Goal: Task Accomplishment & Management: Complete application form

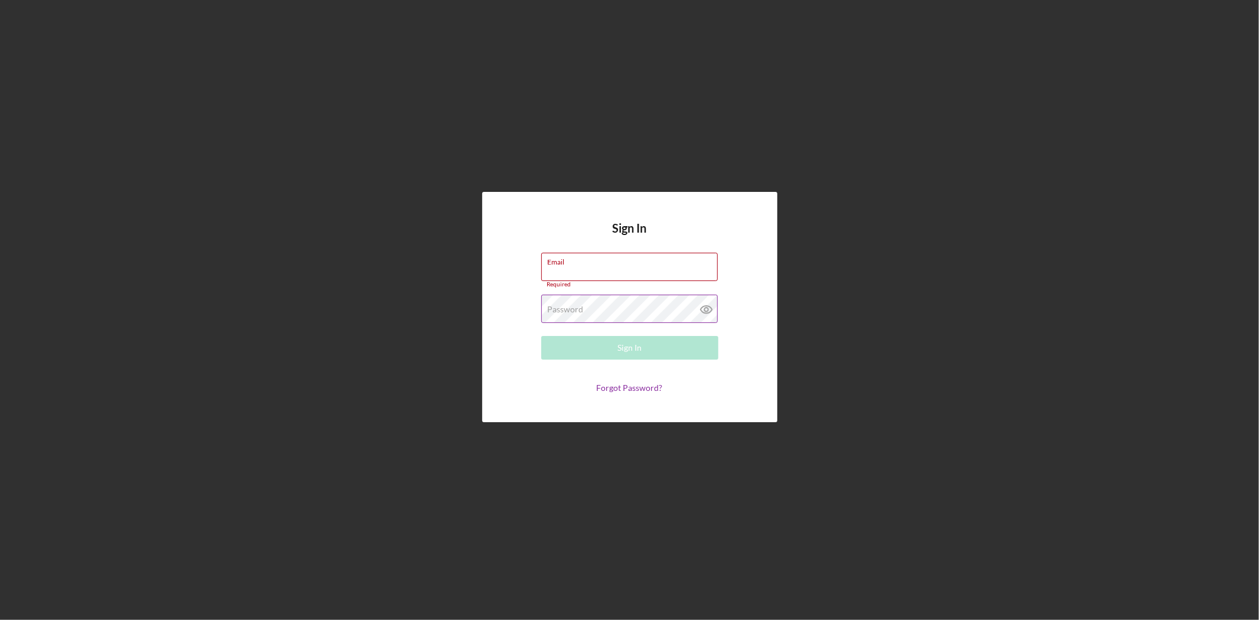
type input "[EMAIL_ADDRESS][DOMAIN_NAME]"
click at [580, 312] on div "Password Required" at bounding box center [629, 309] width 177 height 30
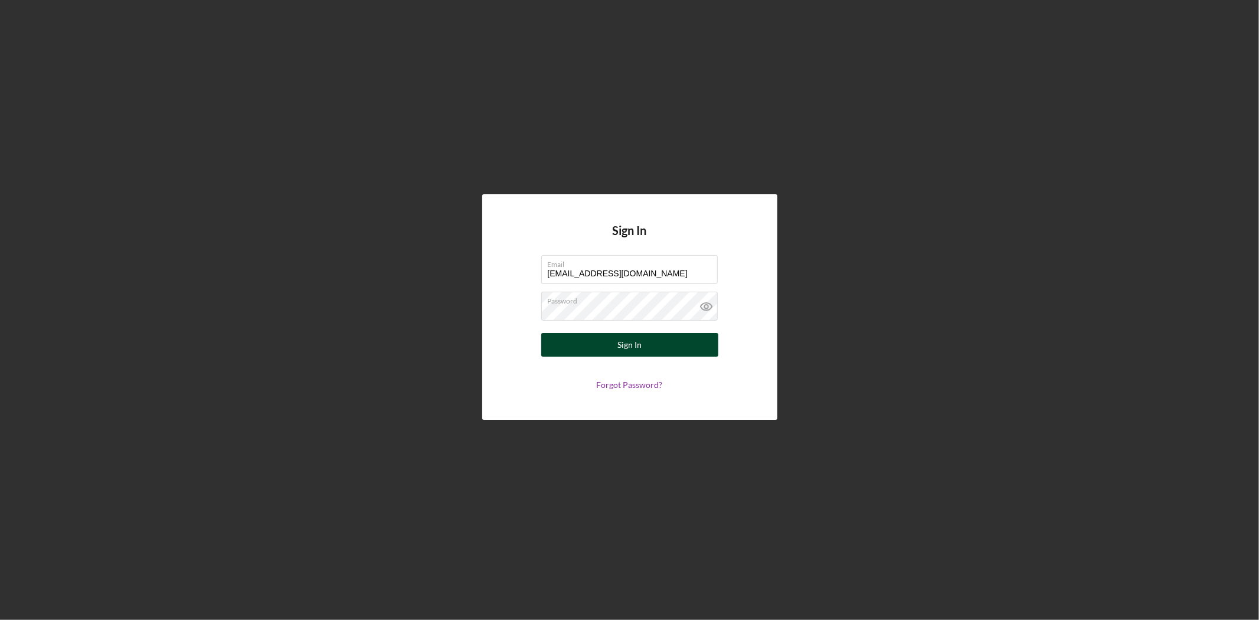
click at [593, 342] on button "Sign In" at bounding box center [629, 345] width 177 height 24
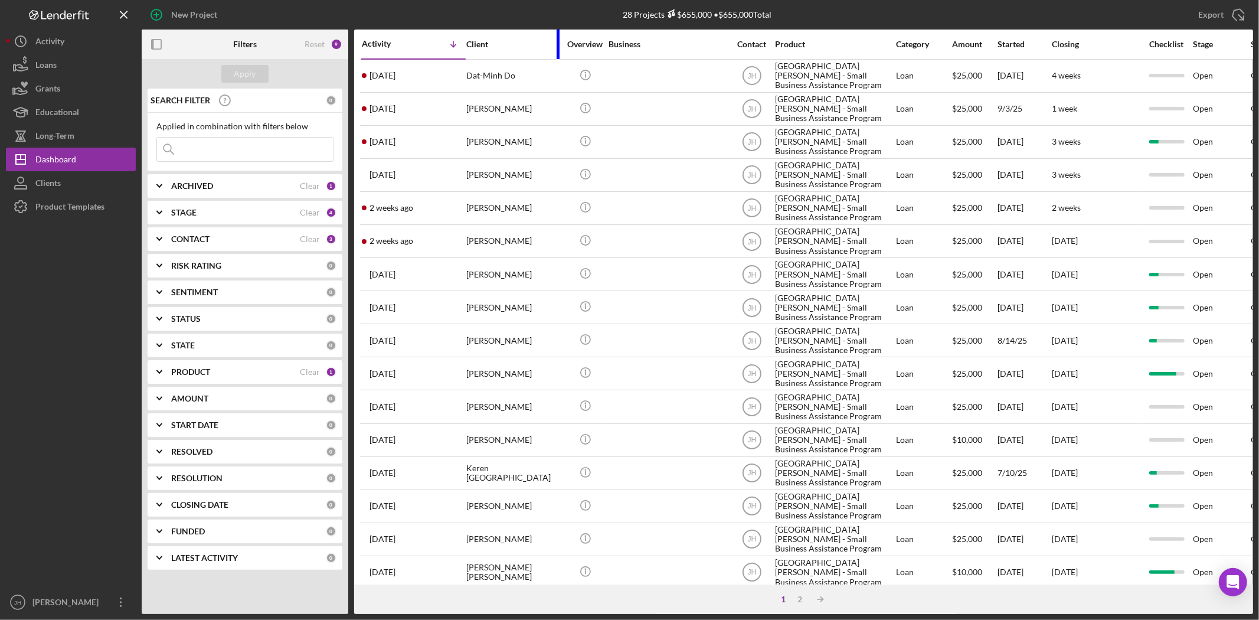
drag, startPoint x: 582, startPoint y: 48, endPoint x: 558, endPoint y: 51, distance: 24.4
click at [558, 51] on div at bounding box center [558, 45] width 3 height 30
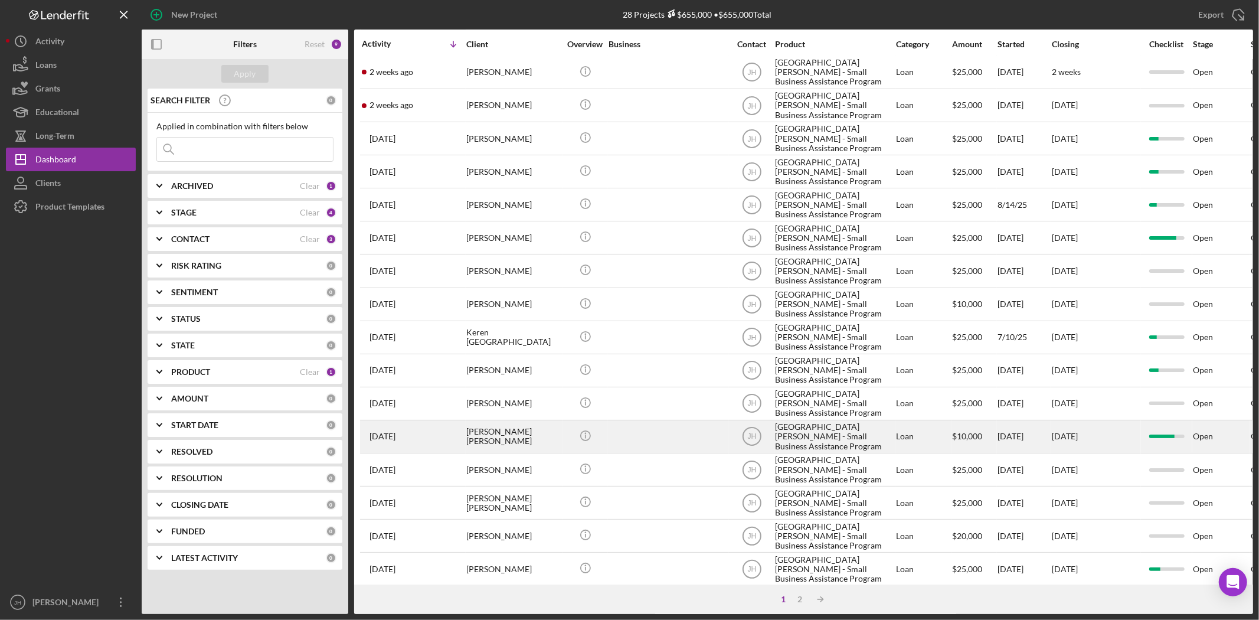
scroll to position [68, 0]
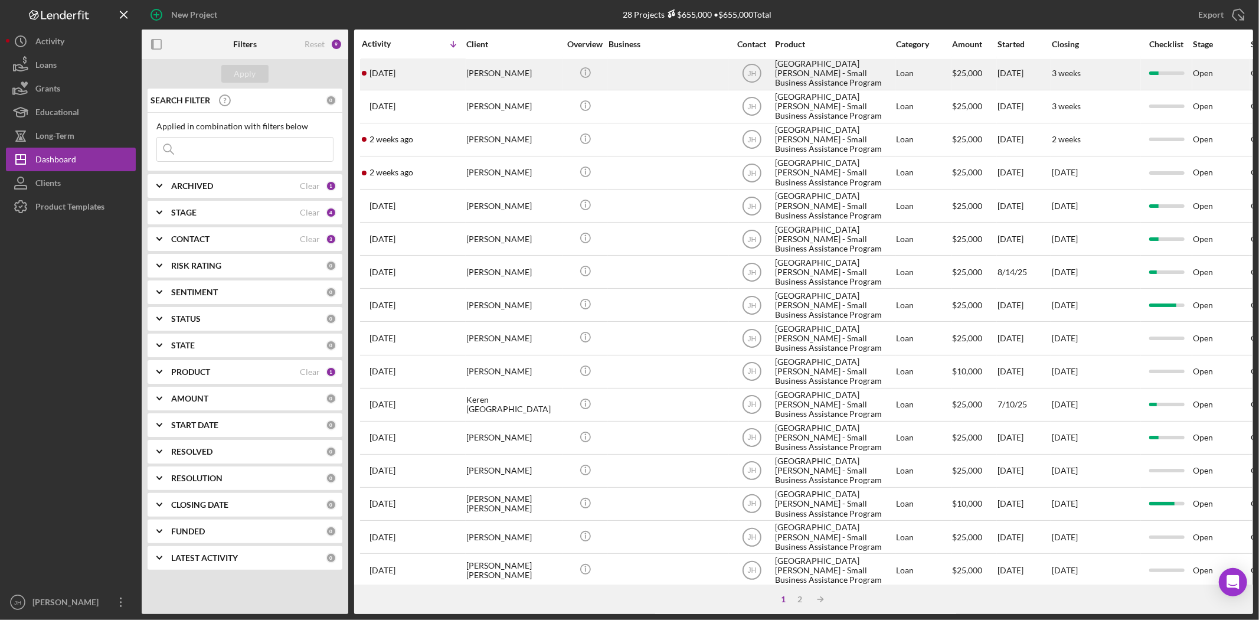
click at [518, 73] on div "[PERSON_NAME]" at bounding box center [513, 73] width 94 height 31
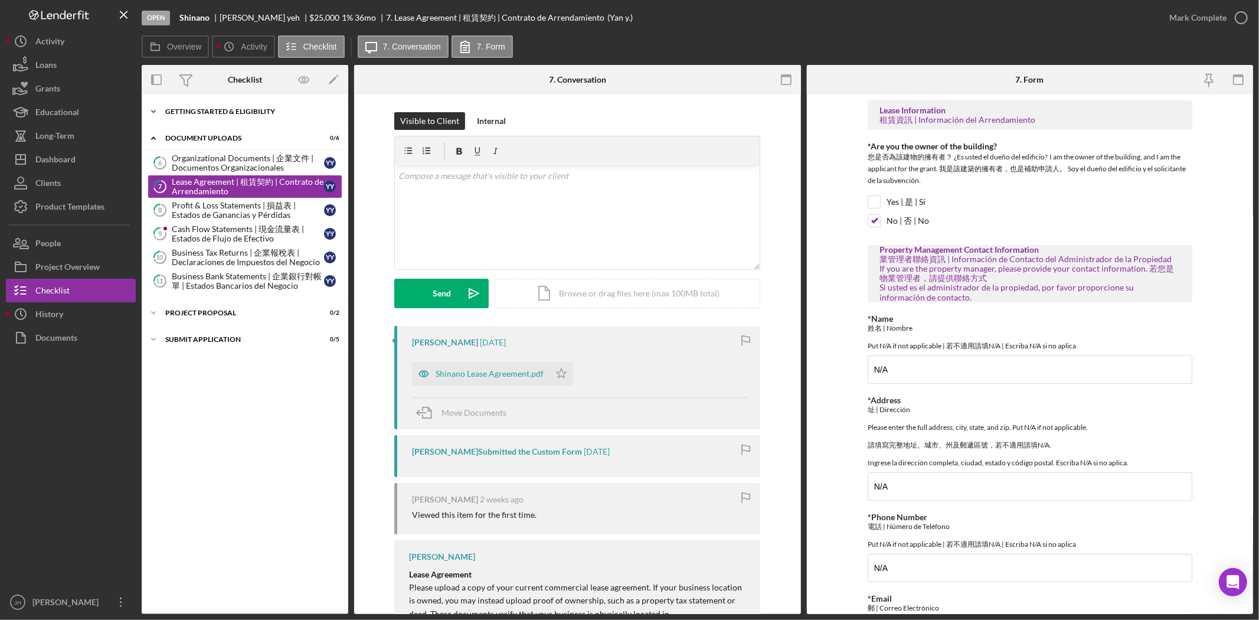
click at [208, 100] on div "Icon/Expander Getting Started & Eligibility 5 / 5" at bounding box center [245, 112] width 207 height 24
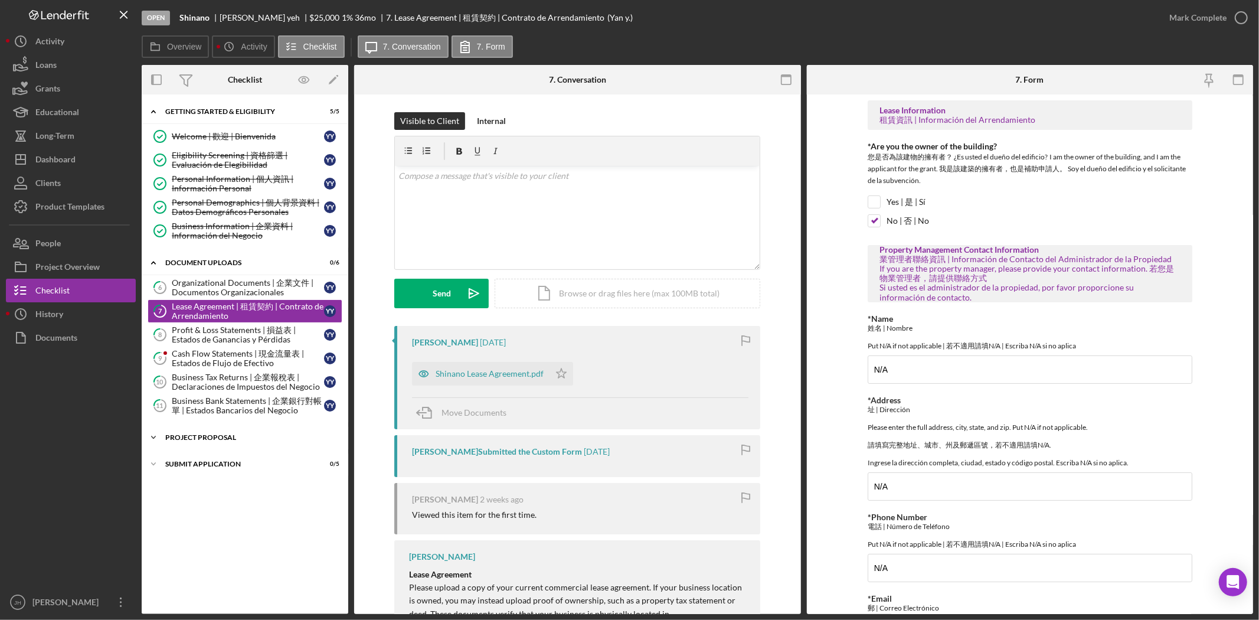
click at [231, 446] on div "Icon/Expander Project Proposal 0 / 2" at bounding box center [245, 438] width 207 height 24
click at [237, 397] on div "Business Bank Statements | 企業銀行對帳單 | Estados Bancarios del Negocio" at bounding box center [248, 405] width 152 height 19
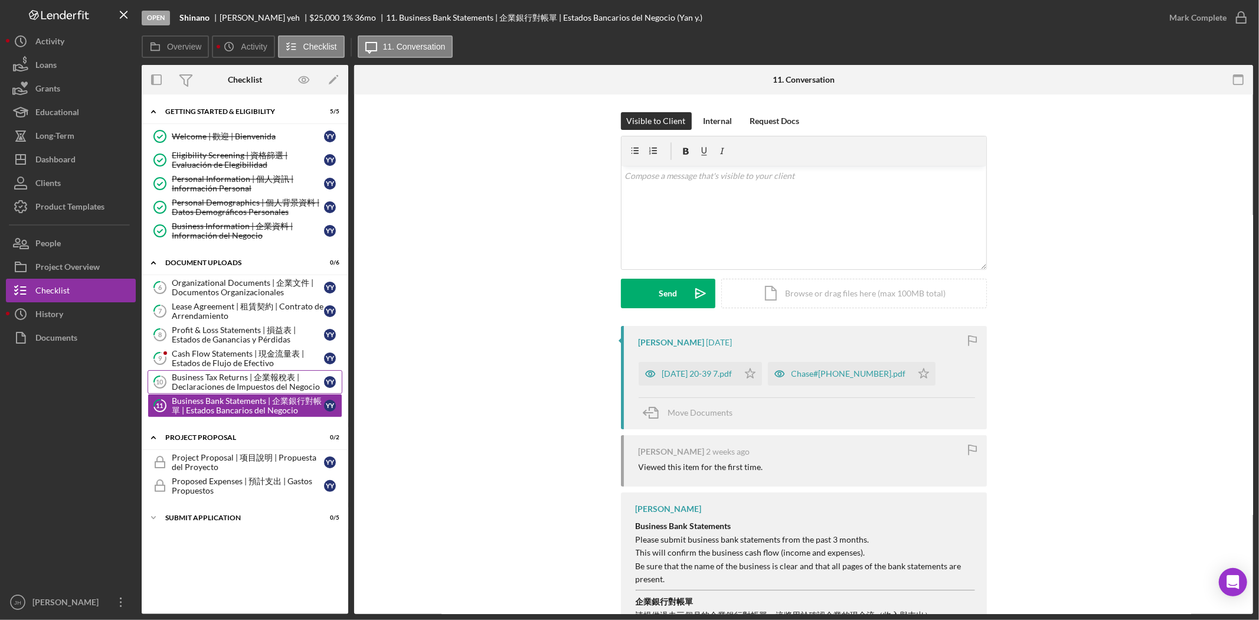
click at [246, 384] on div "Business Tax Returns | 企業報稅表 | Declaraciones de Impuestos del Negocio" at bounding box center [248, 381] width 152 height 19
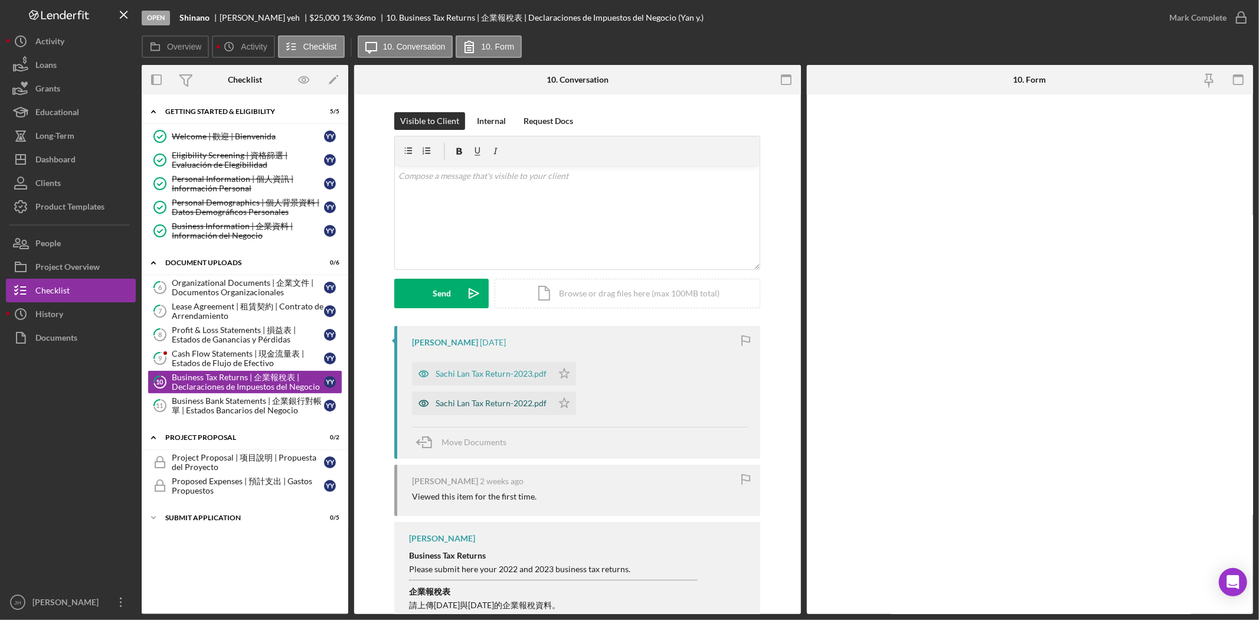
click at [503, 414] on div "Sachi Lan Tax Return-2022.pdf" at bounding box center [482, 403] width 140 height 24
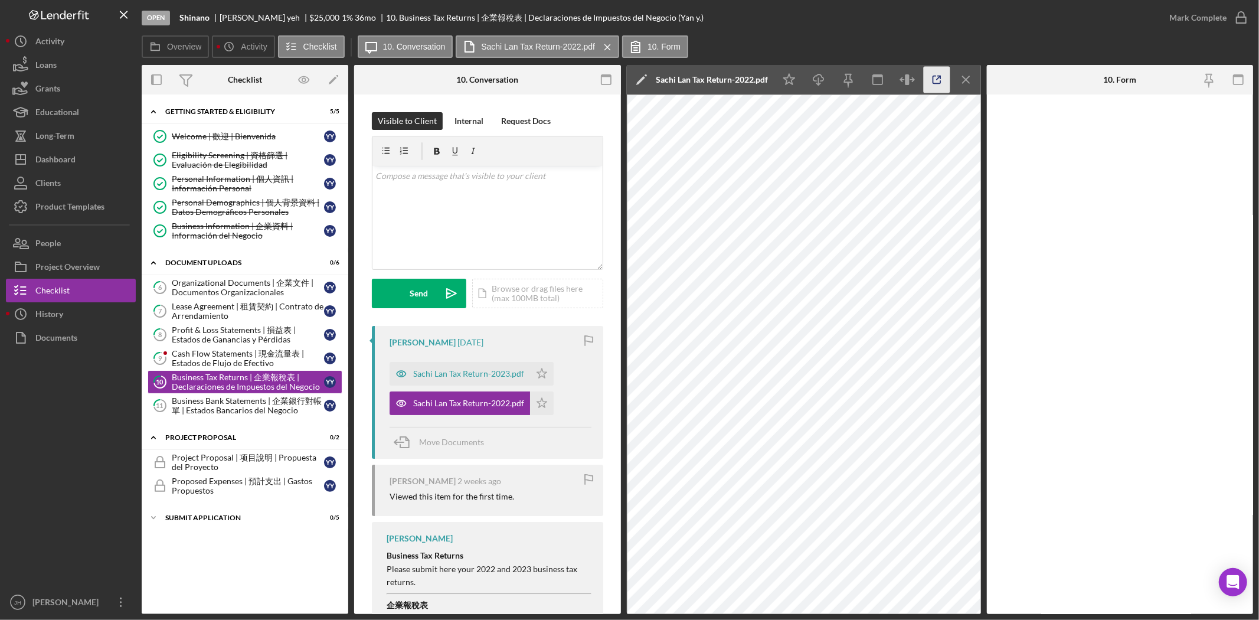
click at [942, 84] on icon "button" at bounding box center [936, 80] width 27 height 27
click at [927, 86] on icon "button" at bounding box center [936, 80] width 27 height 27
click at [474, 375] on div "Sachi Lan Tax Return-2023.pdf" at bounding box center [468, 373] width 111 height 9
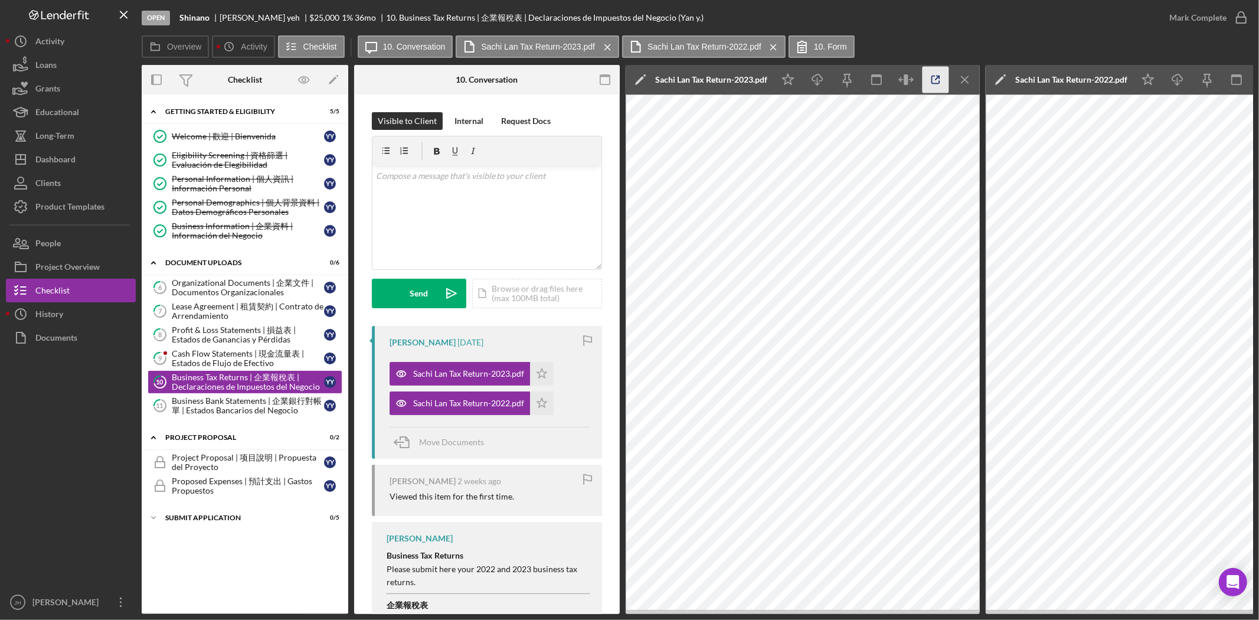
click at [936, 86] on icon "button" at bounding box center [935, 80] width 27 height 27
click at [250, 335] on div "Profit & Loss Statements | 損益表 | Estados de Ganancias y Pérdidas" at bounding box center [248, 334] width 152 height 19
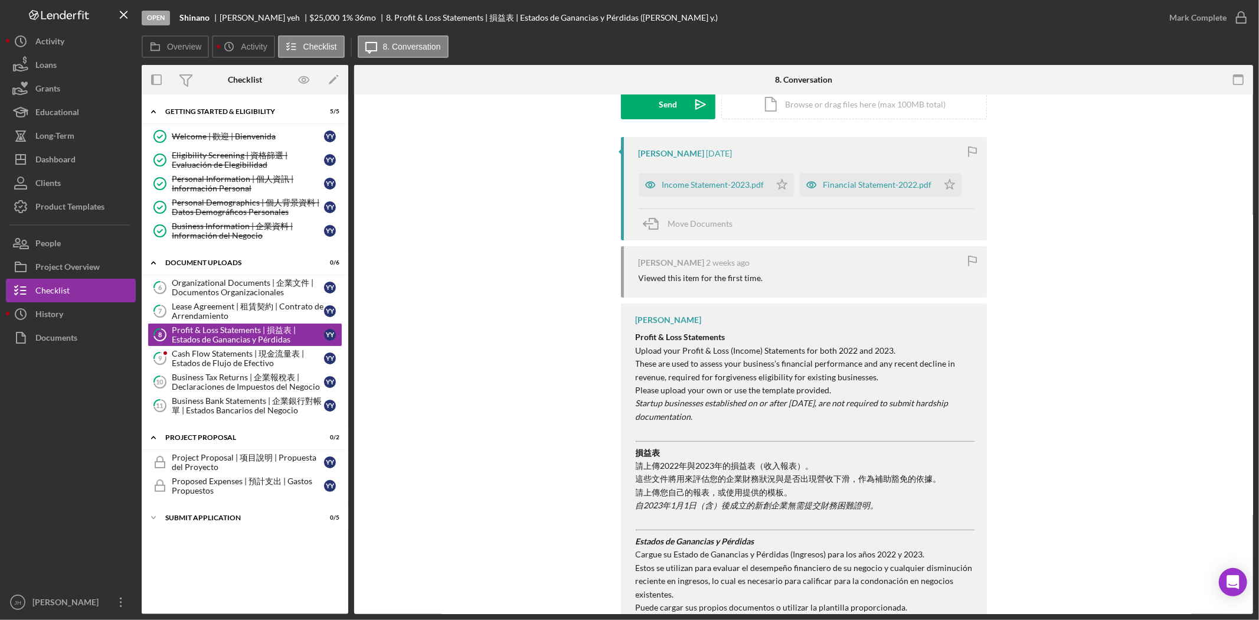
scroll to position [197, 0]
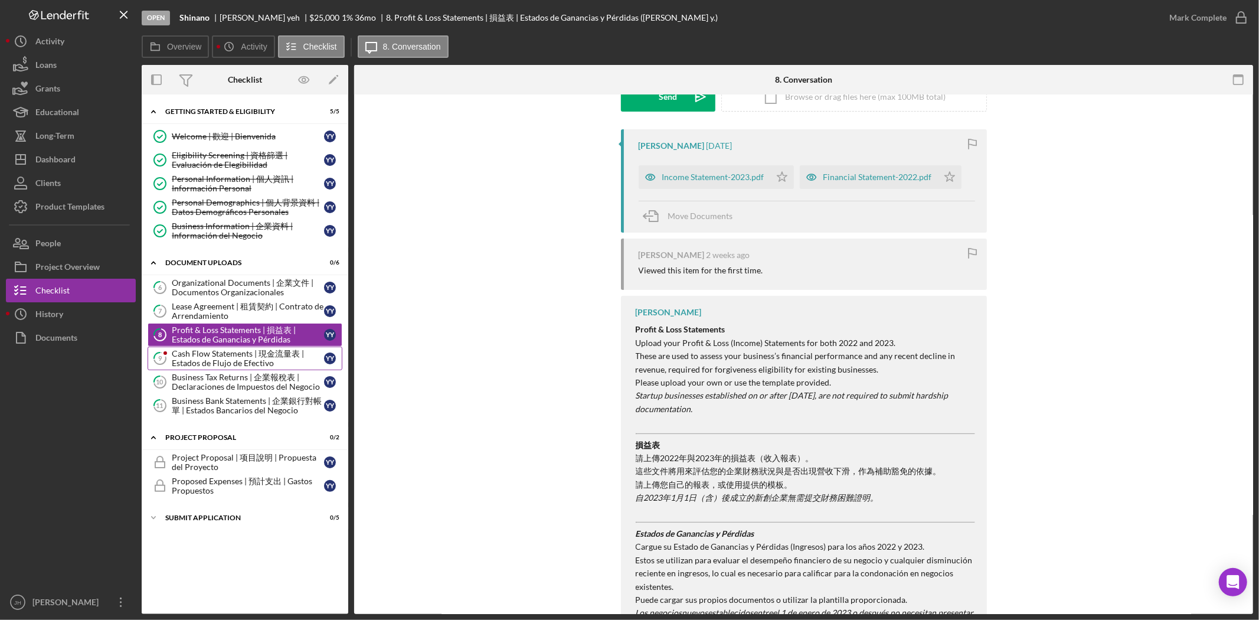
click at [248, 359] on div "Cash Flow Statements | 現金流量表 | Estados de Flujo de Efectivo" at bounding box center [248, 358] width 152 height 19
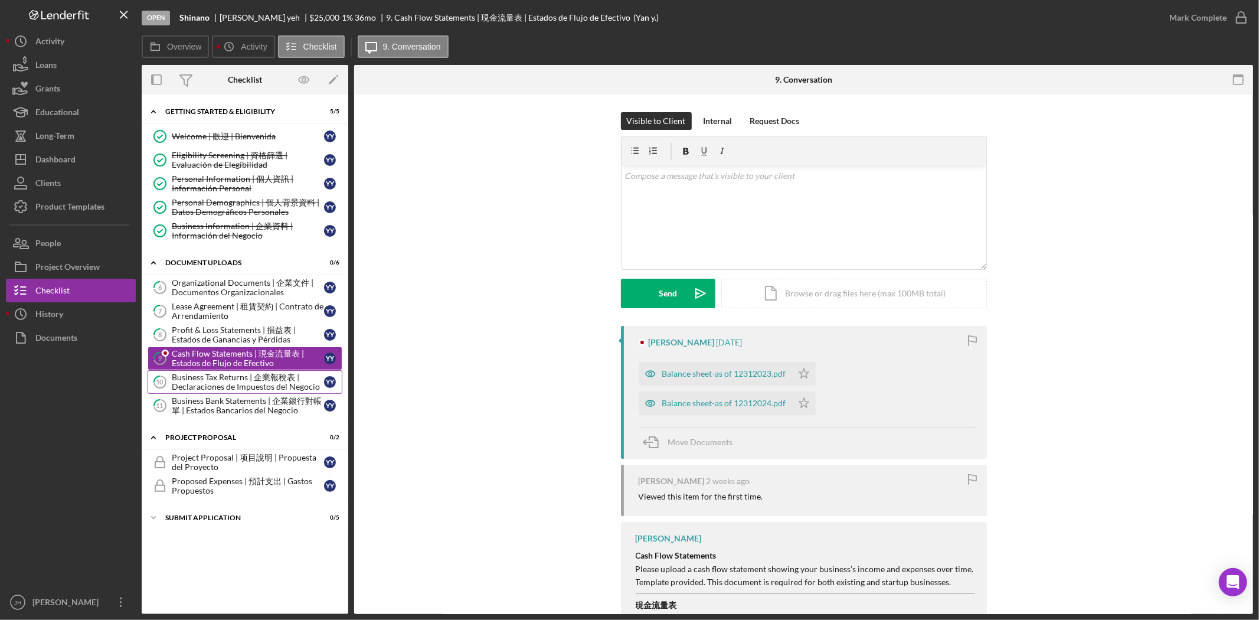
click at [248, 374] on div "Business Tax Returns | 企業報稅表 | Declaraciones de Impuestos del Negocio" at bounding box center [248, 381] width 152 height 19
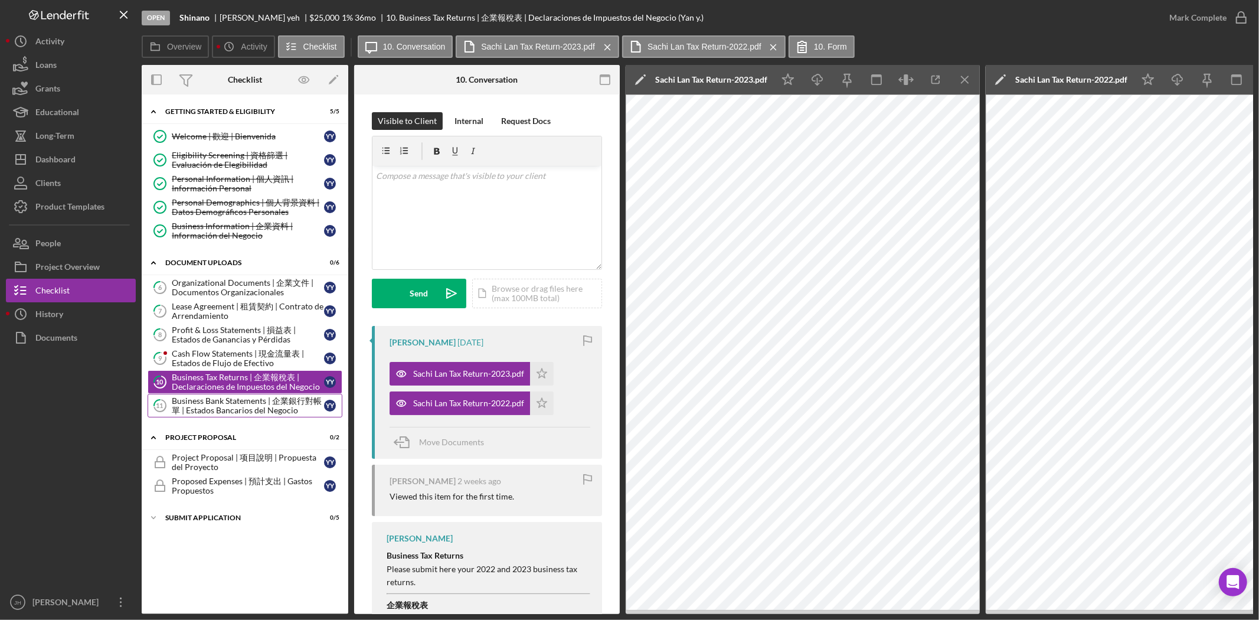
click at [231, 411] on div "Business Bank Statements | 企業銀行對帳單 | Estados Bancarios del Negocio" at bounding box center [248, 405] width 152 height 19
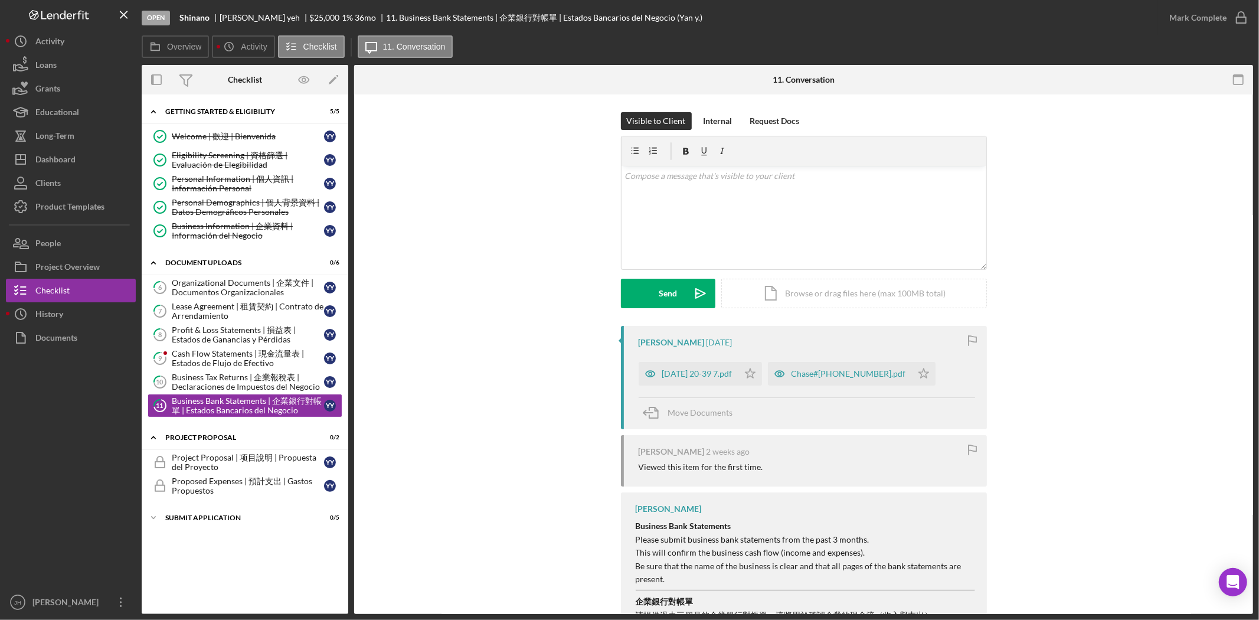
click at [427, 414] on div "Yan yeh 1 week ago 2025-09-15 20-39 7.pdf Icon/Star Chase#7888-6-2025.pdf Icon/…" at bounding box center [803, 522] width 863 height 392
click at [101, 248] on button "People" at bounding box center [71, 243] width 130 height 24
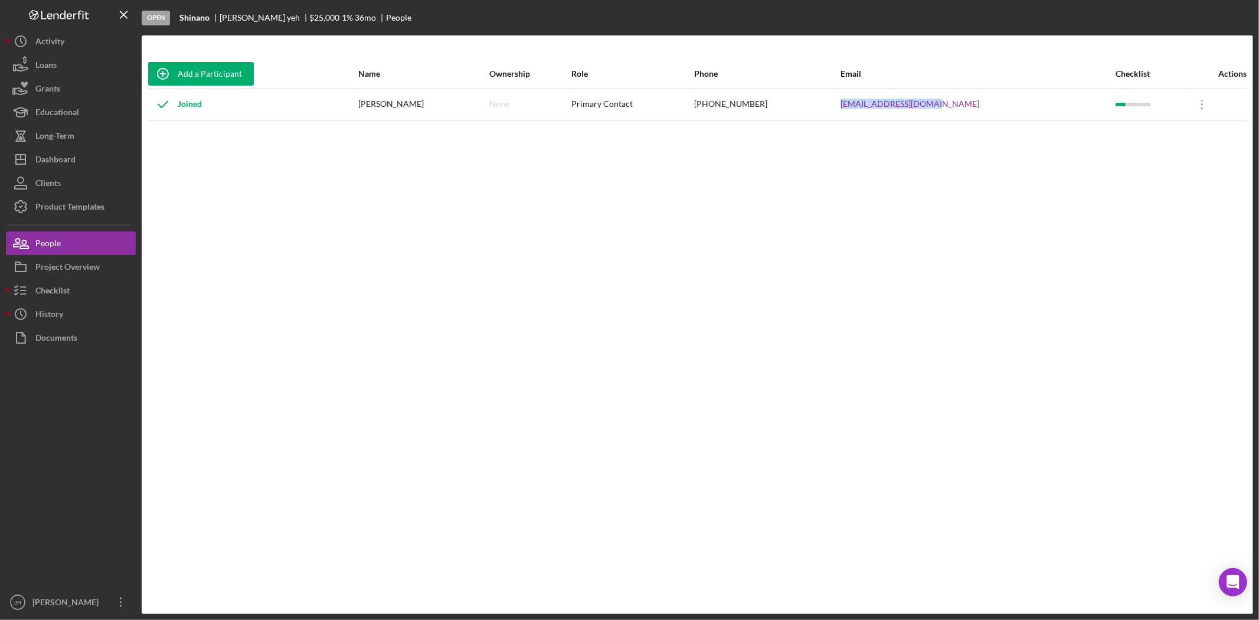
drag, startPoint x: 994, startPoint y: 104, endPoint x: 859, endPoint y: 99, distance: 135.2
click at [859, 99] on tr "Joined Yan yeh None Primary Contact (626) 321-8184 shinano0822@gmail.com Icon/O…" at bounding box center [697, 104] width 1099 height 31
copy tr "shinano0822@gmail.com"
click at [46, 291] on div "Checklist" at bounding box center [52, 292] width 34 height 27
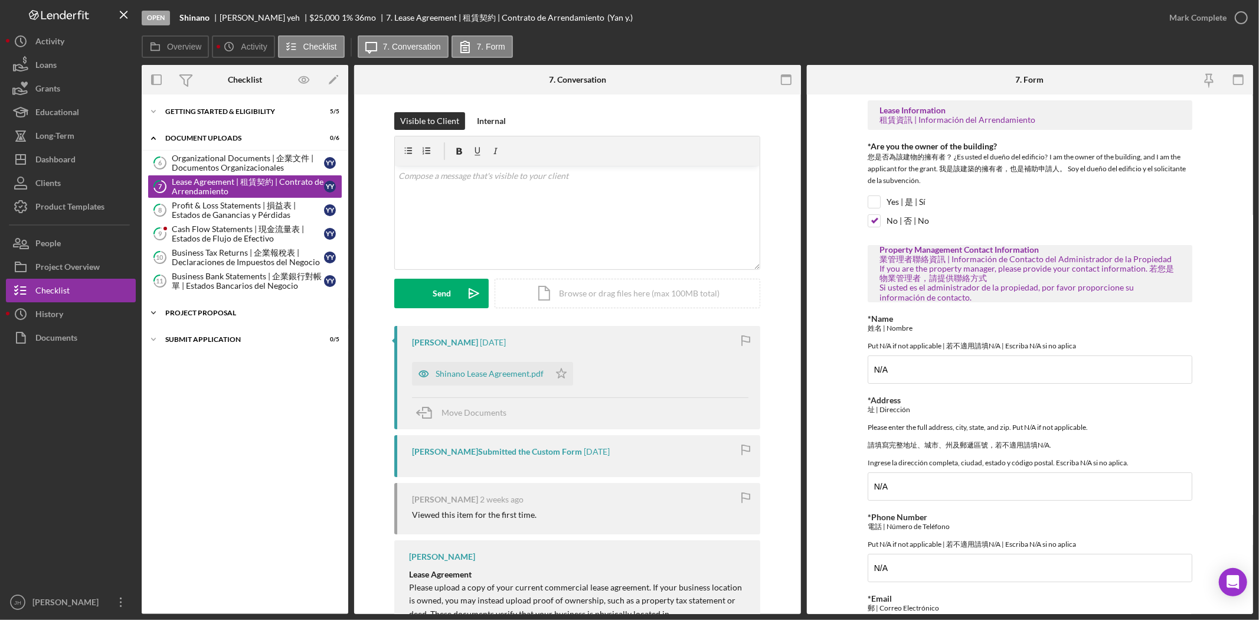
click at [225, 316] on div "Project Proposal" at bounding box center [249, 312] width 168 height 7
click at [240, 120] on div "Icon/Expander Getting Started & Eligibility 5 / 5" at bounding box center [245, 112] width 207 height 24
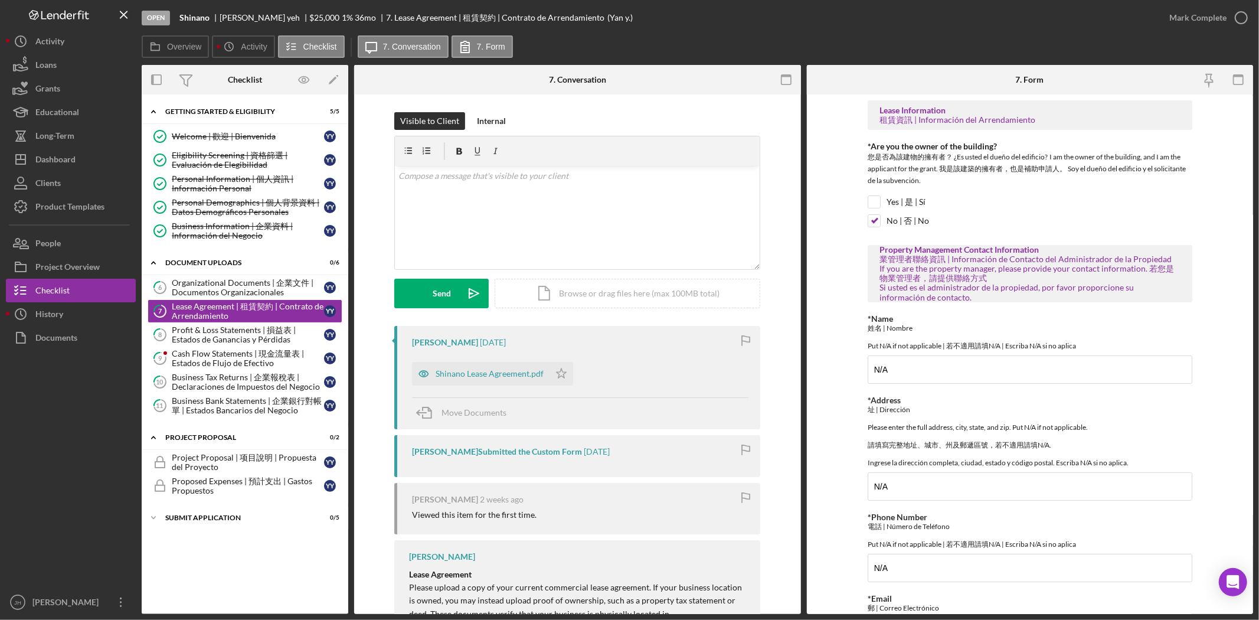
click at [85, 386] on div at bounding box center [71, 469] width 130 height 241
click at [250, 327] on div "Profit & Loss Statements | 損益表 | Estados de Ganancias y Pérdidas" at bounding box center [248, 334] width 152 height 19
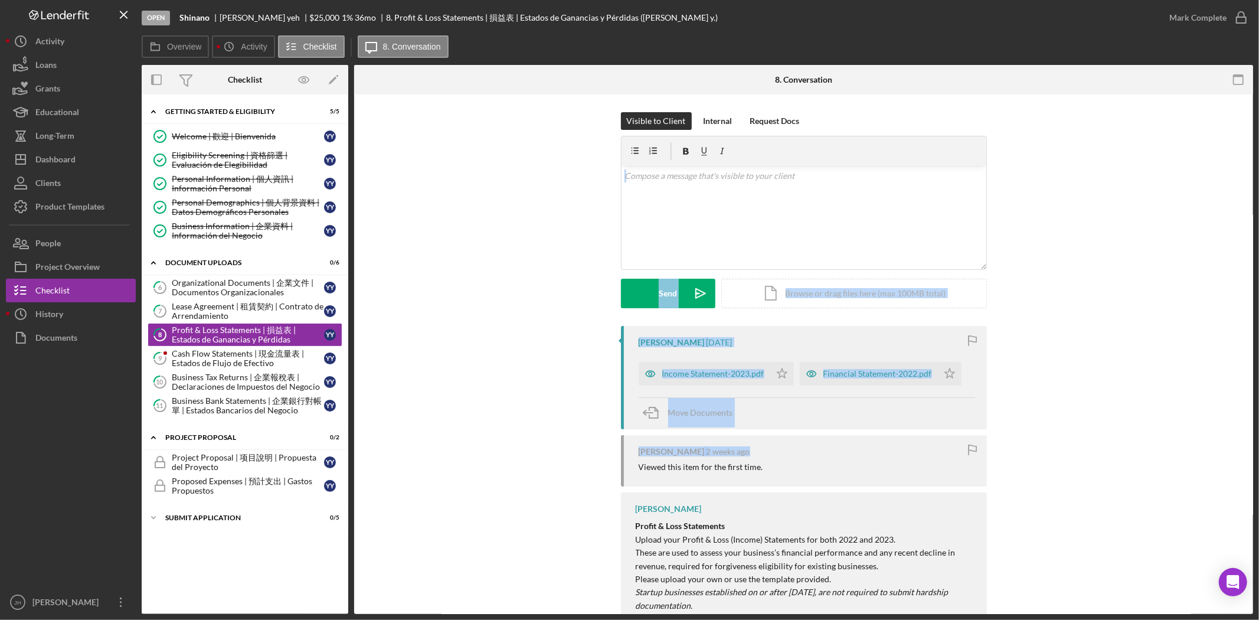
drag, startPoint x: 521, startPoint y: 249, endPoint x: 951, endPoint y: 440, distance: 470.8
click at [951, 440] on div "Visible to Client Internal Request Docs v Color teal Color pink Remove color Ad…" at bounding box center [803, 495] width 899 height 803
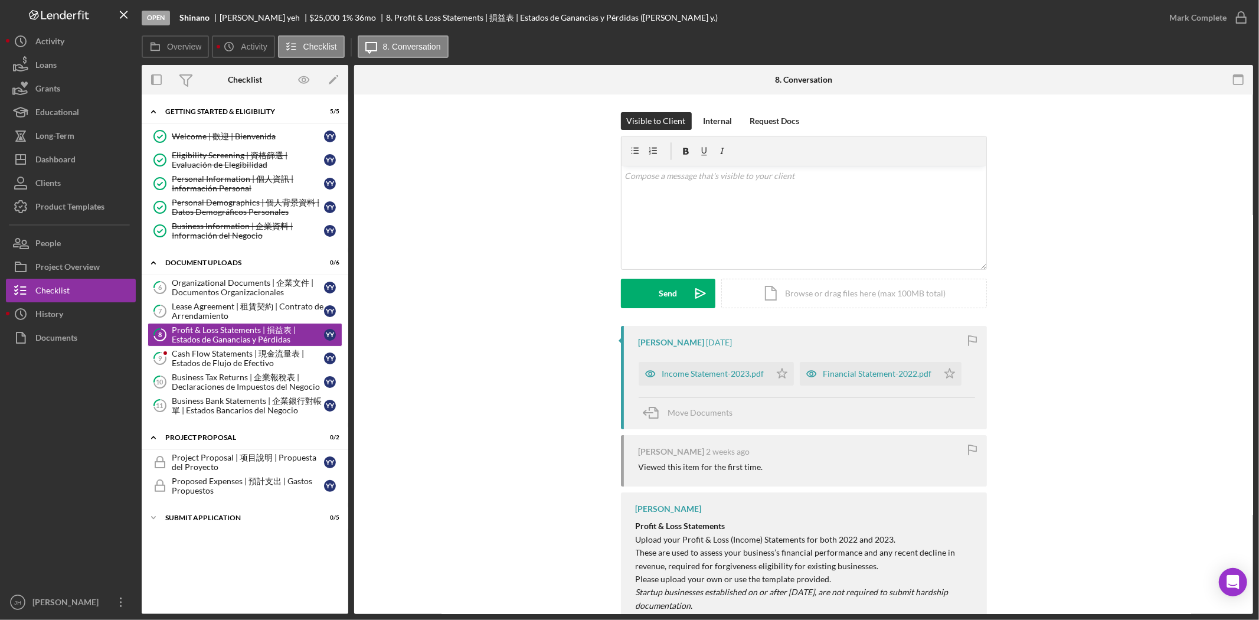
click at [1055, 470] on div "Yan yeh 1 week ago Income Statement-2023.pdf Icon/Star Financial Statement-2022…" at bounding box center [803, 603] width 863 height 554
click at [424, 385] on div "Yan yeh 1 week ago Income Statement-2023.pdf Icon/Star Financial Statement-2022…" at bounding box center [803, 603] width 863 height 554
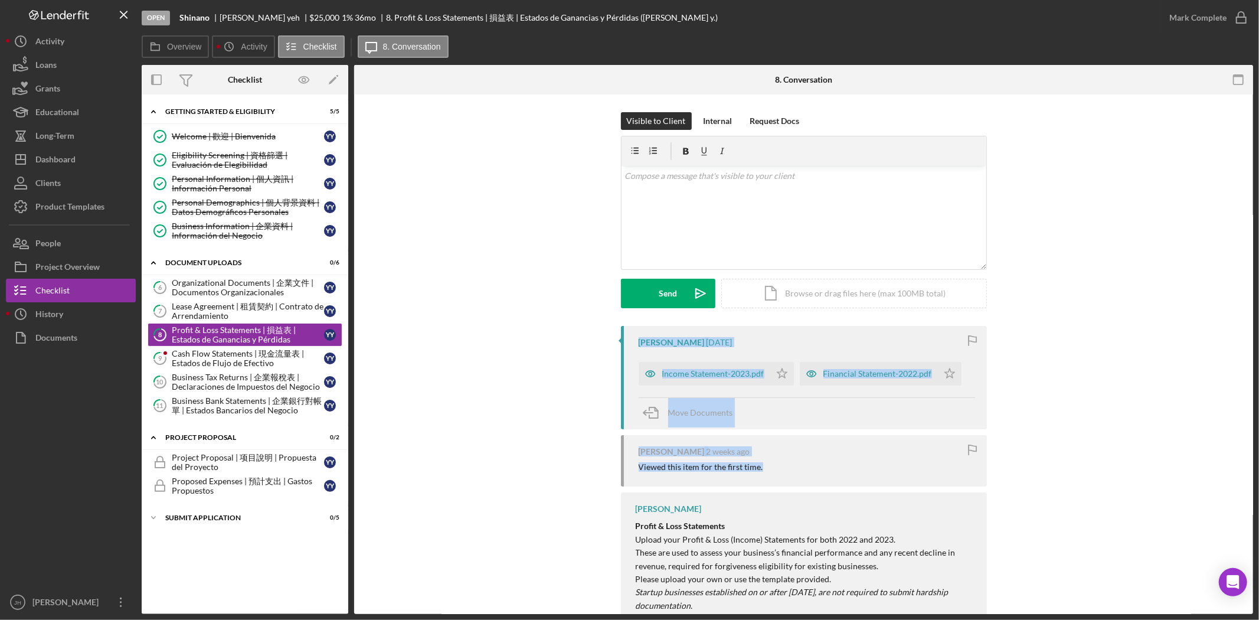
drag, startPoint x: 832, startPoint y: 467, endPoint x: 633, endPoint y: 351, distance: 230.9
click at [633, 351] on div "Yan yeh 1 week ago Income Statement-2023.pdf Icon/Star Financial Statement-2022…" at bounding box center [804, 603] width 366 height 554
click at [585, 391] on div "Yan yeh 1 week ago Income Statement-2023.pdf Icon/Star Financial Statement-2022…" at bounding box center [803, 603] width 863 height 554
drag, startPoint x: 777, startPoint y: 467, endPoint x: 630, endPoint y: 345, distance: 190.6
click at [630, 345] on div "Yan yeh 1 week ago Income Statement-2023.pdf Icon/Star Financial Statement-2022…" at bounding box center [804, 603] width 366 height 554
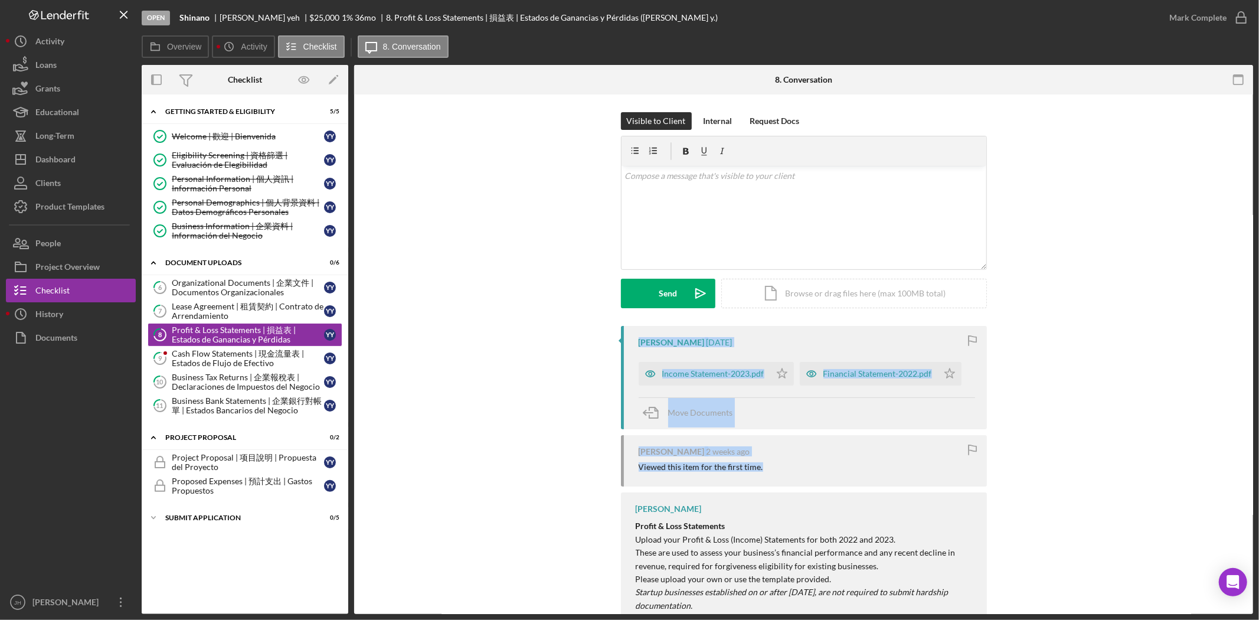
click at [593, 417] on div "Yan yeh 1 week ago Income Statement-2023.pdf Icon/Star Financial Statement-2022…" at bounding box center [803, 603] width 863 height 554
drag, startPoint x: 780, startPoint y: 465, endPoint x: 564, endPoint y: 332, distance: 253.9
click at [564, 332] on div "Yan yeh 1 week ago Income Statement-2023.pdf Icon/Star Financial Statement-2022…" at bounding box center [803, 603] width 863 height 554
click at [561, 352] on div "Yan yeh 1 week ago Income Statement-2023.pdf Icon/Star Financial Statement-2022…" at bounding box center [803, 603] width 863 height 554
drag, startPoint x: 762, startPoint y: 467, endPoint x: 620, endPoint y: 335, distance: 194.6
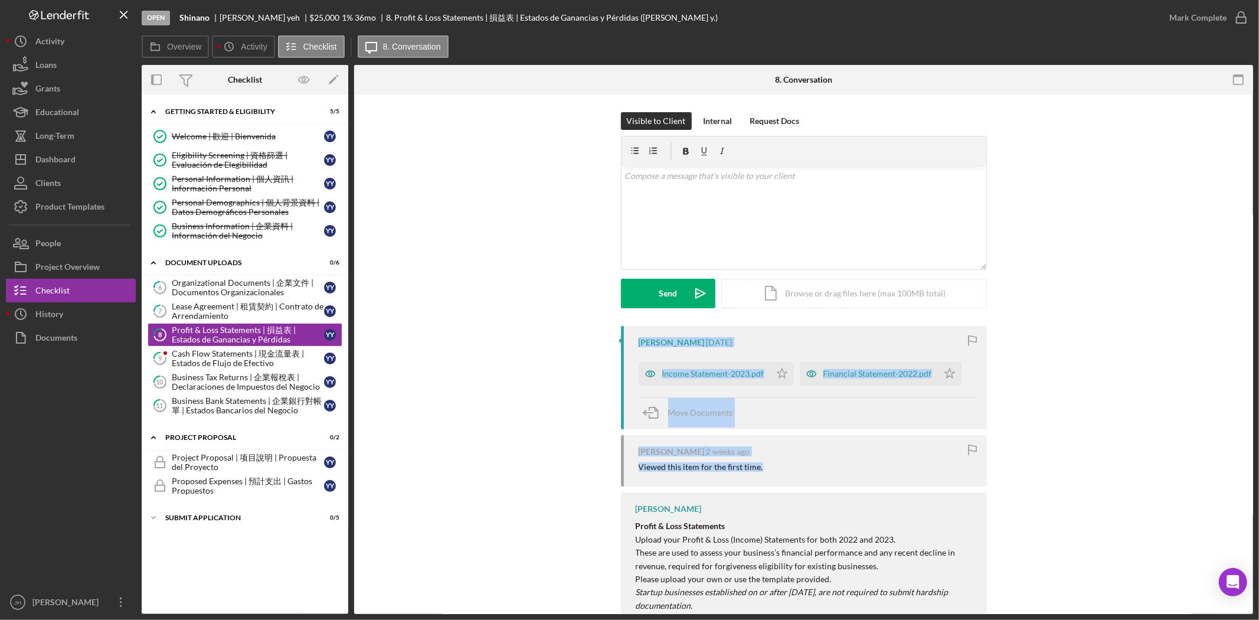
click at [621, 335] on div "Yan yeh 1 week ago Income Statement-2023.pdf Icon/Star Financial Statement-2022…" at bounding box center [804, 603] width 366 height 554
click at [213, 179] on div "Personal Information | 個人資訊 | Información Personal" at bounding box center [248, 183] width 152 height 19
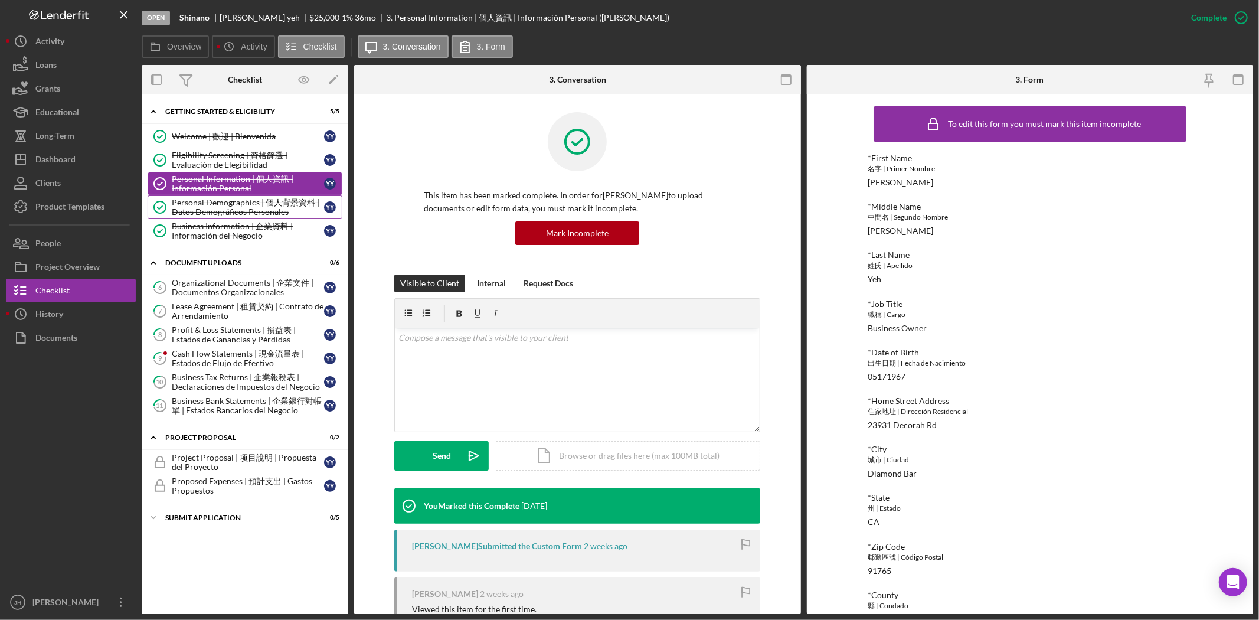
click at [223, 213] on div "Personal Demographics | 個人背景資料 | Datos Demográficos Personales" at bounding box center [248, 207] width 152 height 19
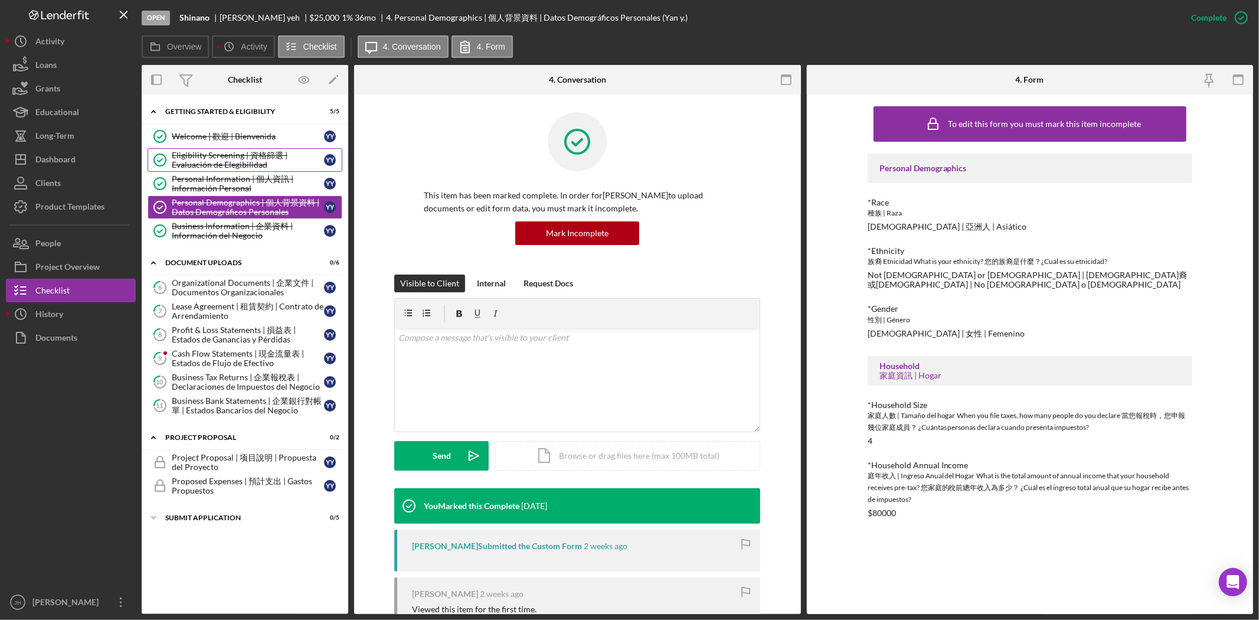
click at [220, 161] on div "Eligibility Screening | 資格篩選 | Evaluación de Elegibilidad" at bounding box center [248, 159] width 152 height 19
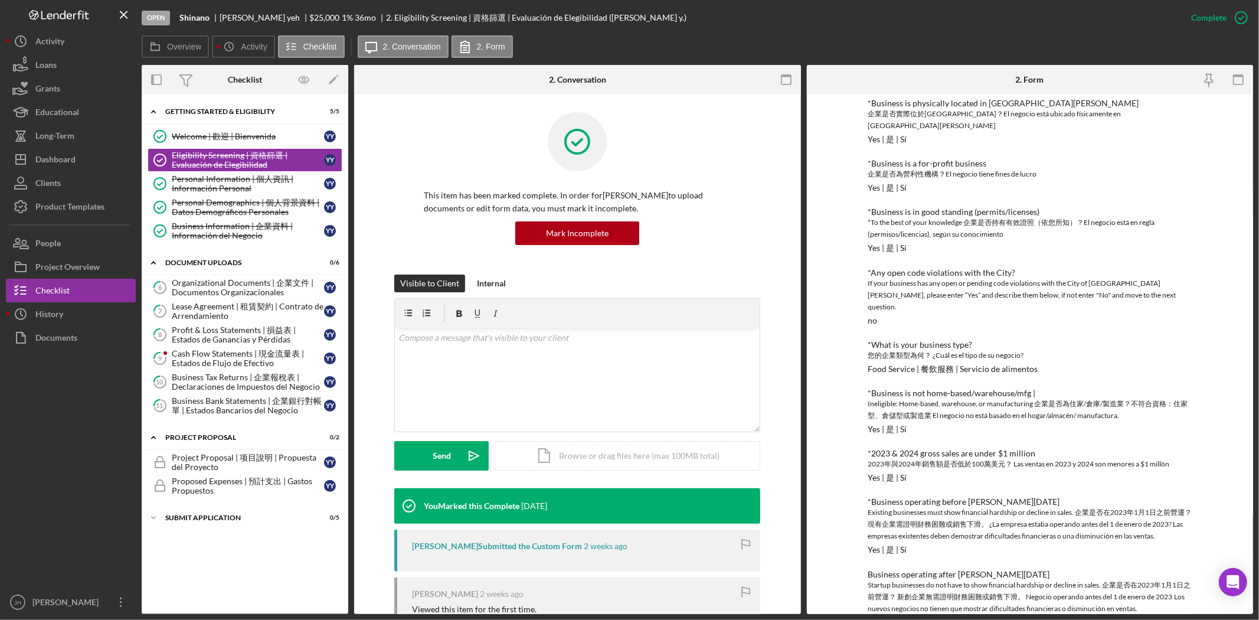
scroll to position [174, 0]
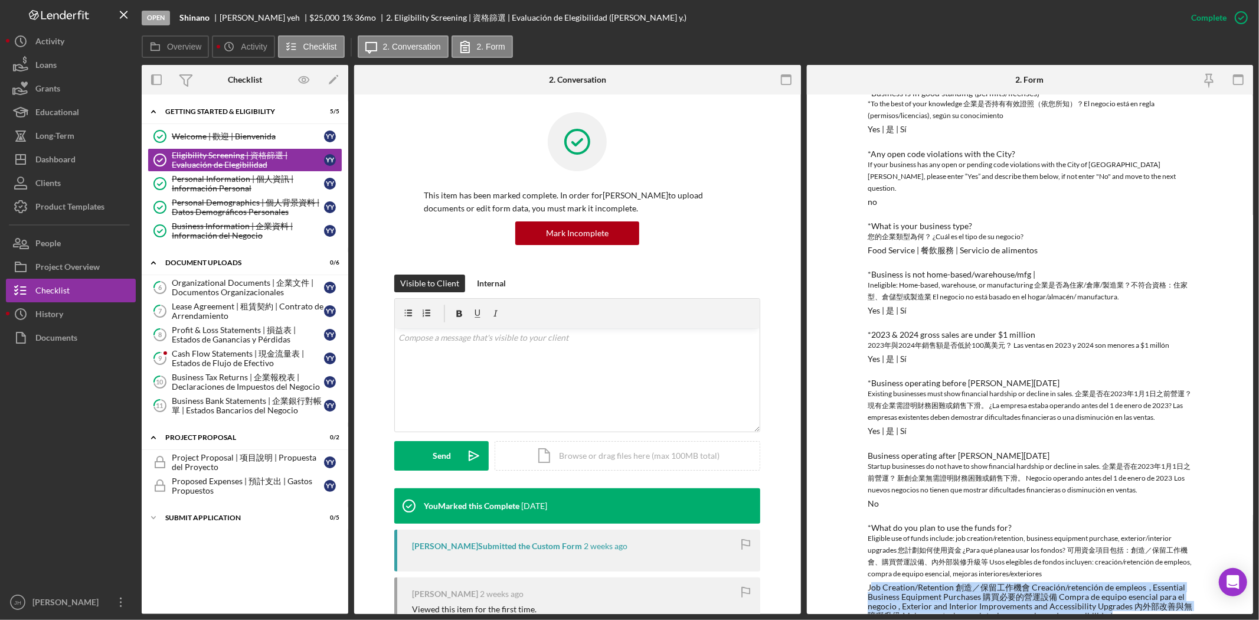
drag, startPoint x: 868, startPoint y: 564, endPoint x: 1125, endPoint y: 591, distance: 258.8
click at [1125, 591] on div "Job Creation/Retention 創造／保留工作機會 Creación/retención de empleos  , Essential Bus…" at bounding box center [1030, 601] width 325 height 38
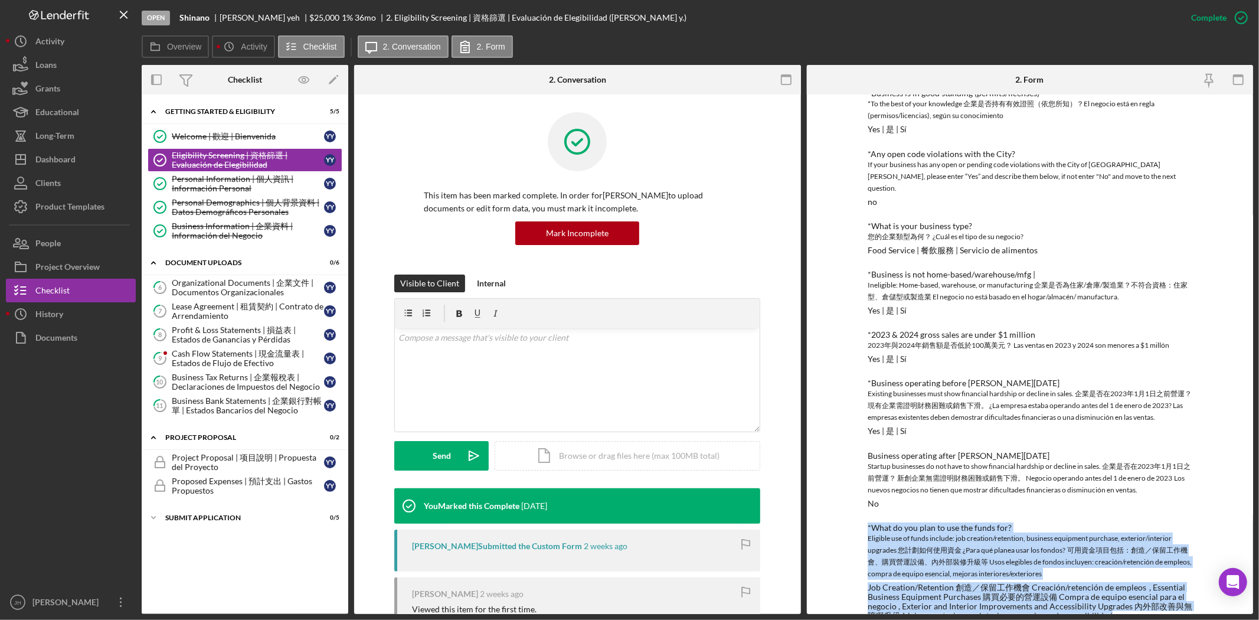
drag, startPoint x: 1125, startPoint y: 591, endPoint x: 860, endPoint y: 503, distance: 279.2
click at [860, 503] on div "To edit this form you must mark this item incomplete *Business is physically lo…" at bounding box center [1030, 353] width 447 height 519
click at [993, 582] on div "Job Creation/Retention 創造／保留工作機會 Creación/retención de empleos  , Essential Bus…" at bounding box center [1030, 601] width 325 height 38
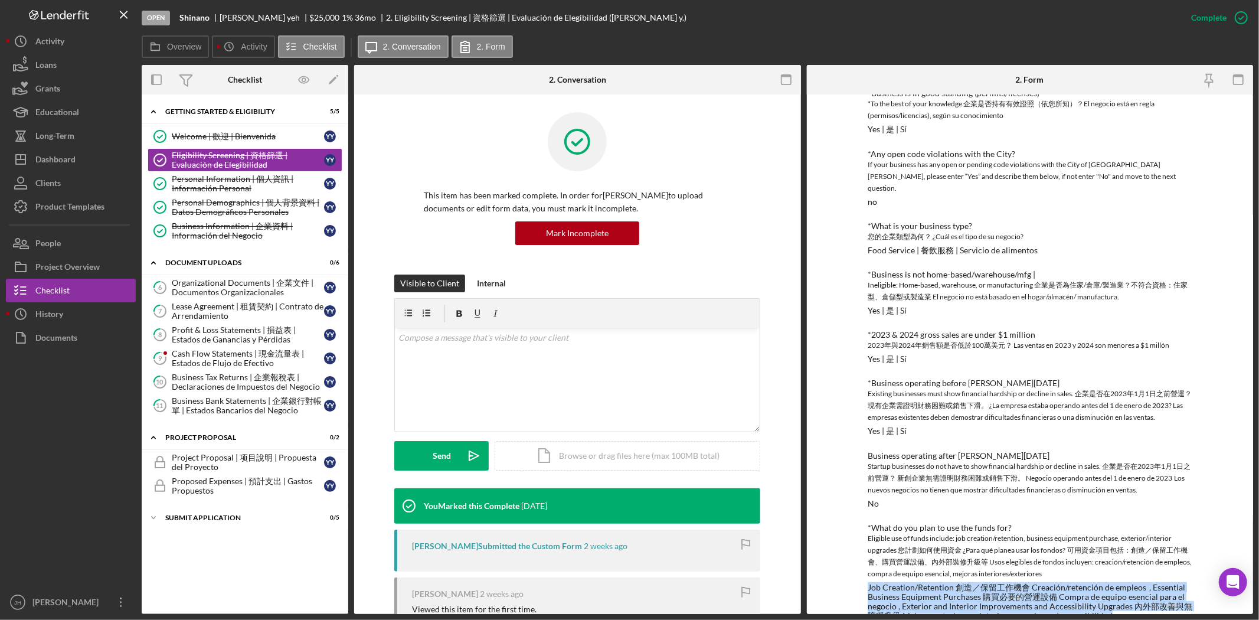
drag, startPoint x: 865, startPoint y: 559, endPoint x: 1131, endPoint y: 589, distance: 267.3
click at [1131, 589] on div "Job Creation/Retention 創造／保留工作機會 Creación/retención de empleos  , Essential Bus…" at bounding box center [1030, 601] width 325 height 38
drag, startPoint x: 1128, startPoint y: 589, endPoint x: 866, endPoint y: 561, distance: 263.0
click at [868, 582] on div "Job Creation/Retention 創造／保留工作機會 Creación/retención de empleos  , Essential Bus…" at bounding box center [1030, 601] width 325 height 38
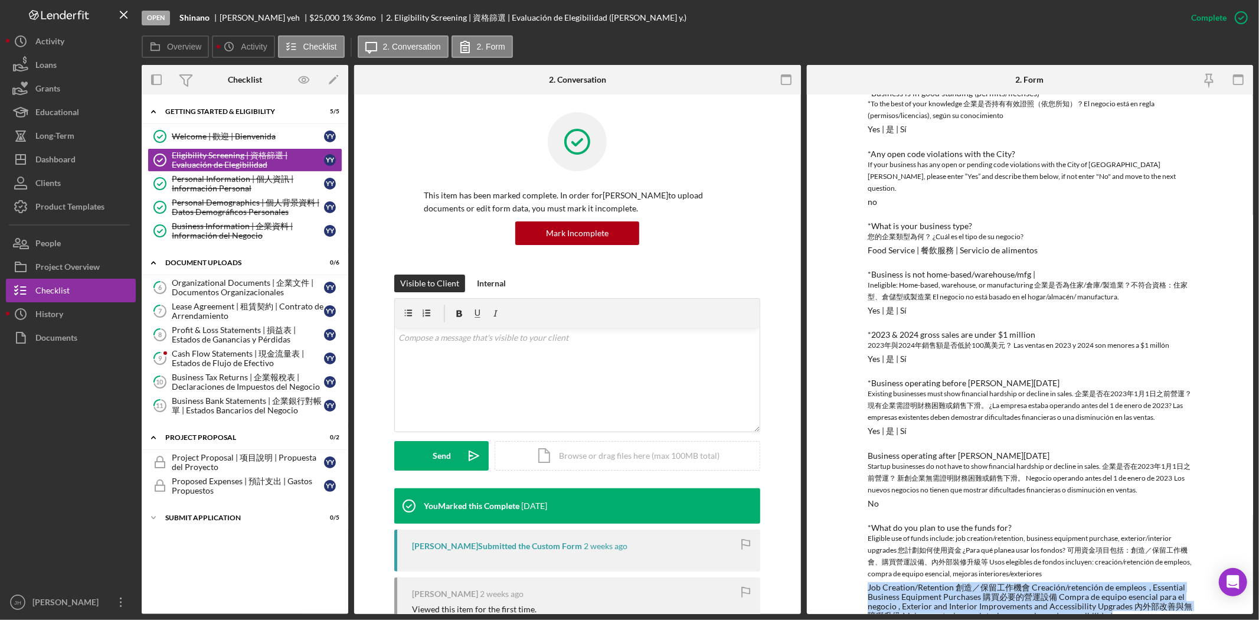
click at [868, 582] on div "Job Creation/Retention 創造／保留工作機會 Creación/retención de empleos  , Essential Bus…" at bounding box center [1030, 601] width 325 height 38
drag, startPoint x: 866, startPoint y: 561, endPoint x: 1127, endPoint y: 590, distance: 262.5
click at [1127, 590] on div "Job Creation/Retention 創造／保留工作機會 Creación/retención de empleos  , Essential Bus…" at bounding box center [1030, 601] width 325 height 38
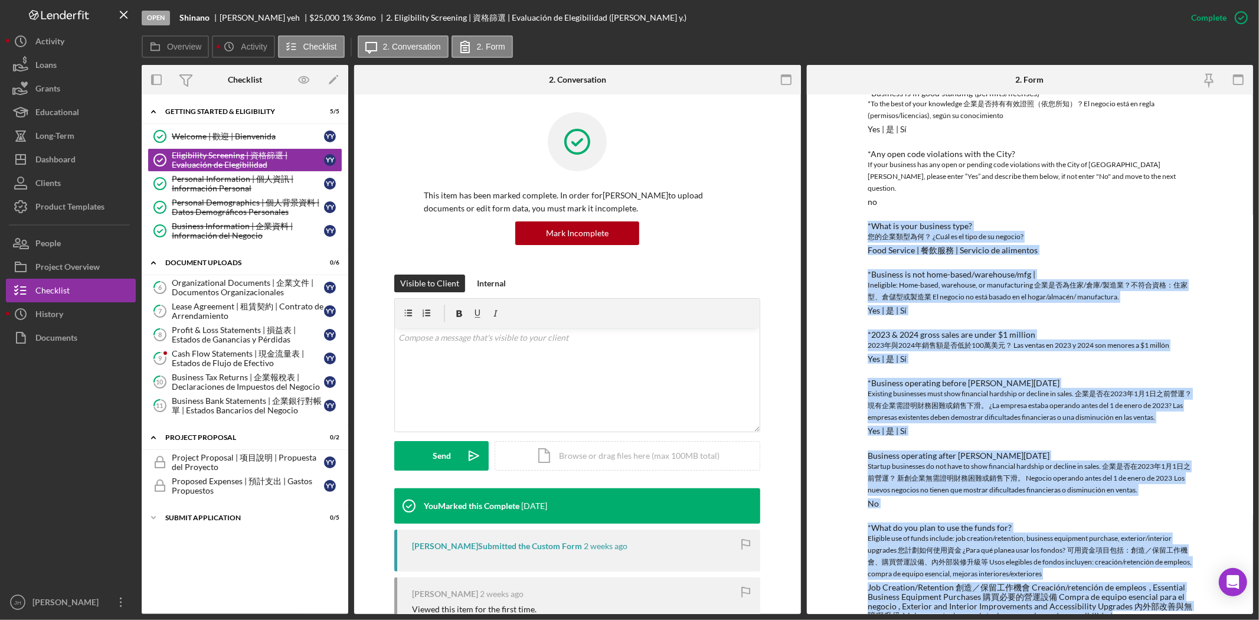
drag, startPoint x: 1127, startPoint y: 590, endPoint x: 856, endPoint y: 199, distance: 475.9
click at [856, 199] on div "To edit this form you must mark this item incomplete *Business is physically lo…" at bounding box center [1030, 353] width 447 height 519
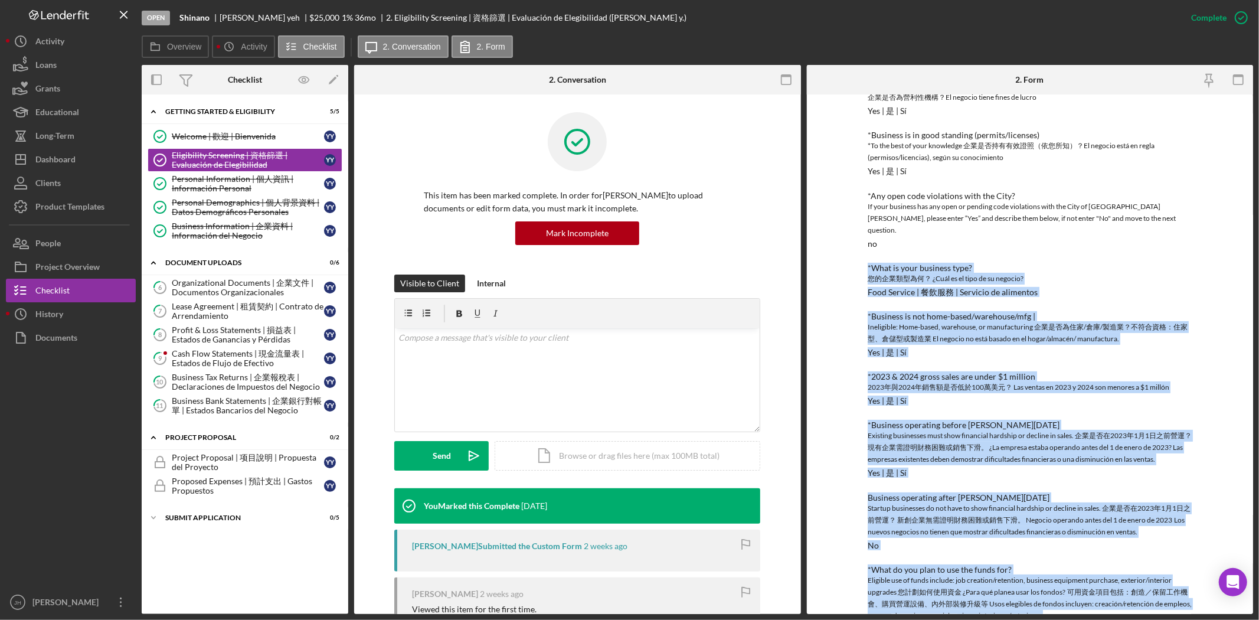
scroll to position [0, 0]
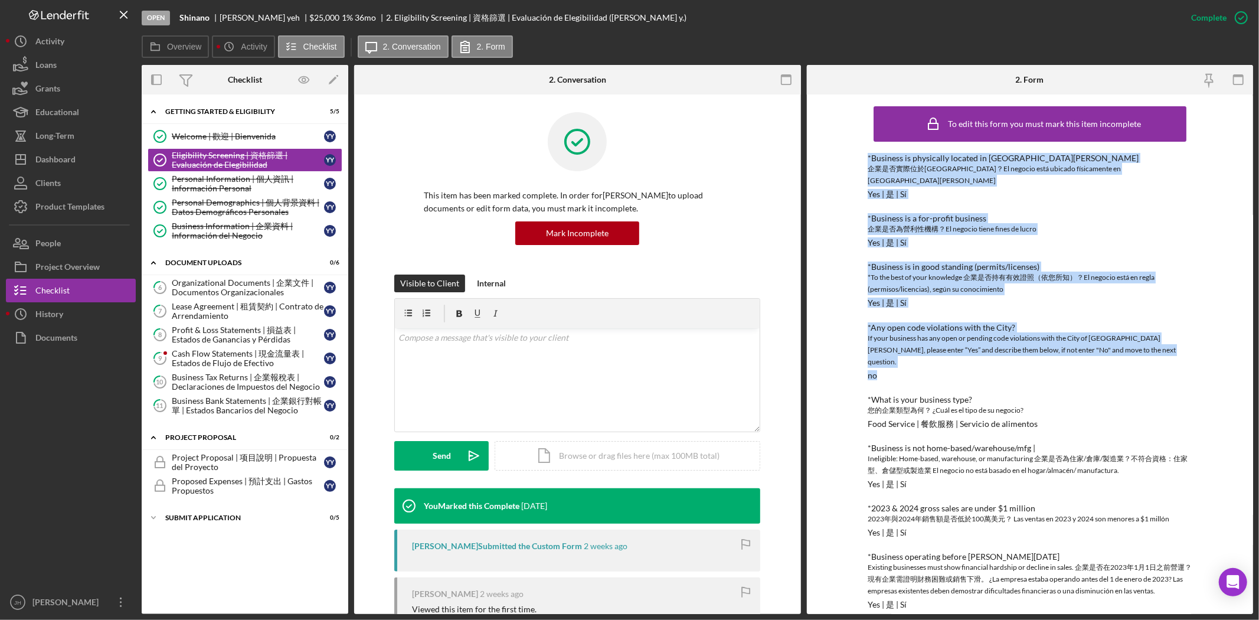
drag, startPoint x: 859, startPoint y: 151, endPoint x: 997, endPoint y: 353, distance: 244.6
click at [997, 353] on div "To edit this form you must mark this item incomplete *Business is physically lo…" at bounding box center [1030, 353] width 447 height 519
click at [994, 353] on div "*Any open code violations with the City? If your business has any open or pendi…" at bounding box center [1030, 351] width 325 height 57
drag, startPoint x: 930, startPoint y: 349, endPoint x: 856, endPoint y: 136, distance: 225.8
click at [856, 136] on div "To edit this form you must mark this item incomplete *Business is physically lo…" at bounding box center [1030, 353] width 447 height 519
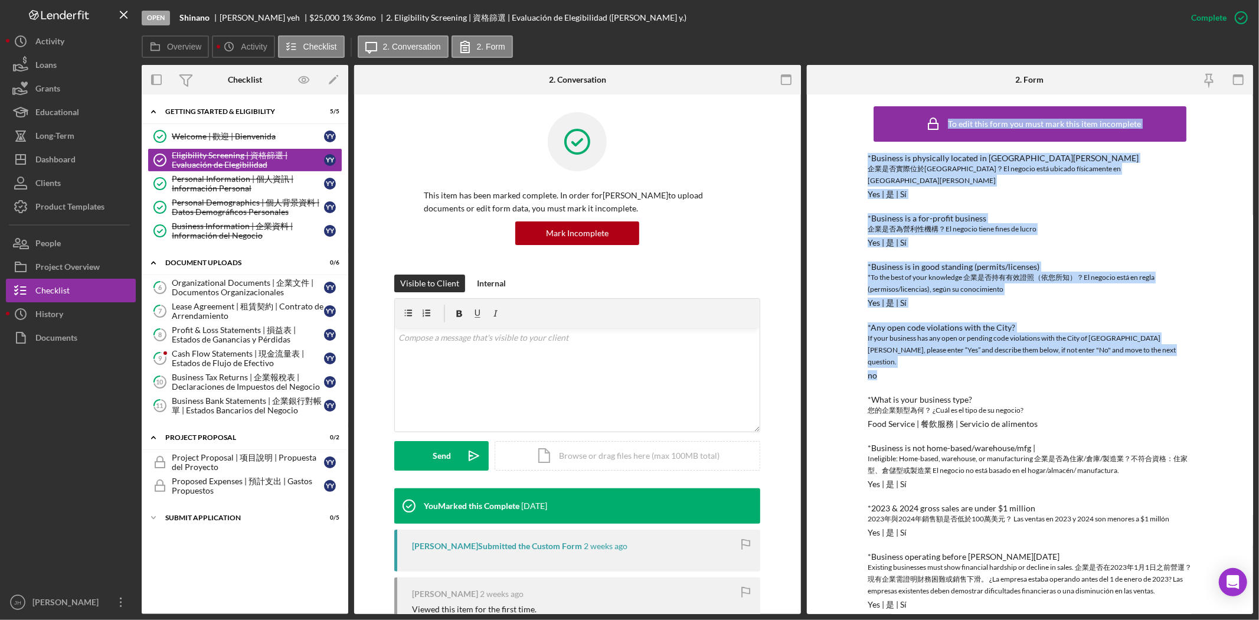
click at [863, 150] on div "To edit this form you must mark this item incomplete *Business is physically lo…" at bounding box center [1030, 353] width 447 height 519
drag, startPoint x: 864, startPoint y: 155, endPoint x: 996, endPoint y: 352, distance: 236.5
click at [996, 352] on div "To edit this form you must mark this item incomplete *Business is physically lo…" at bounding box center [1030, 353] width 447 height 519
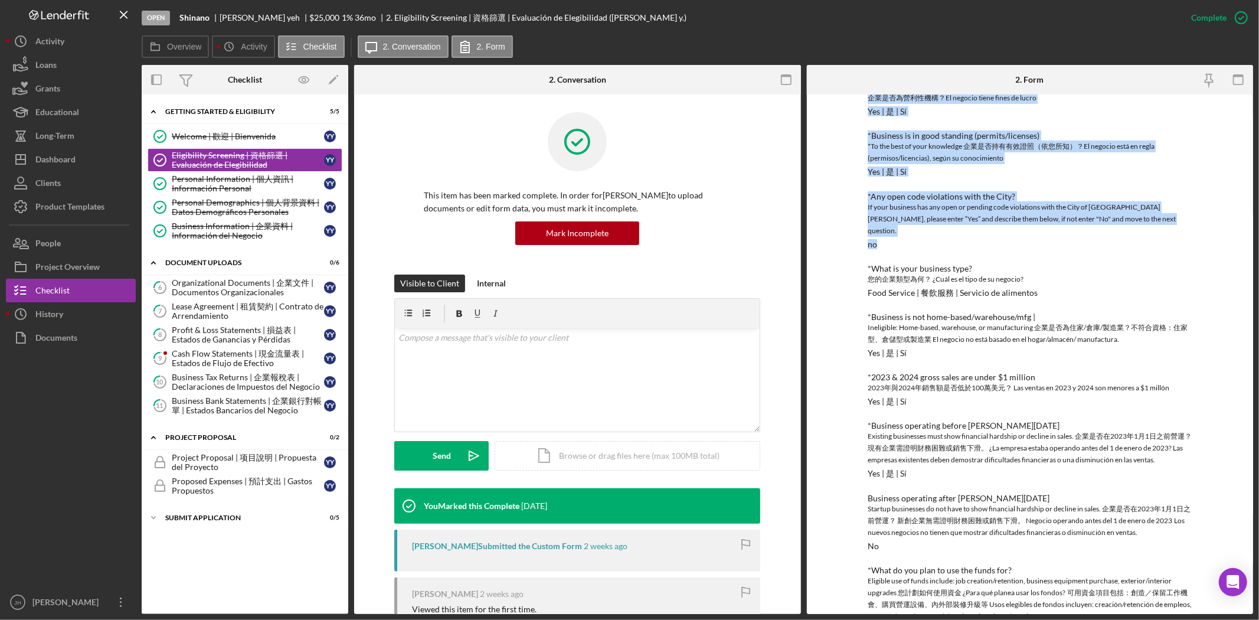
scroll to position [174, 0]
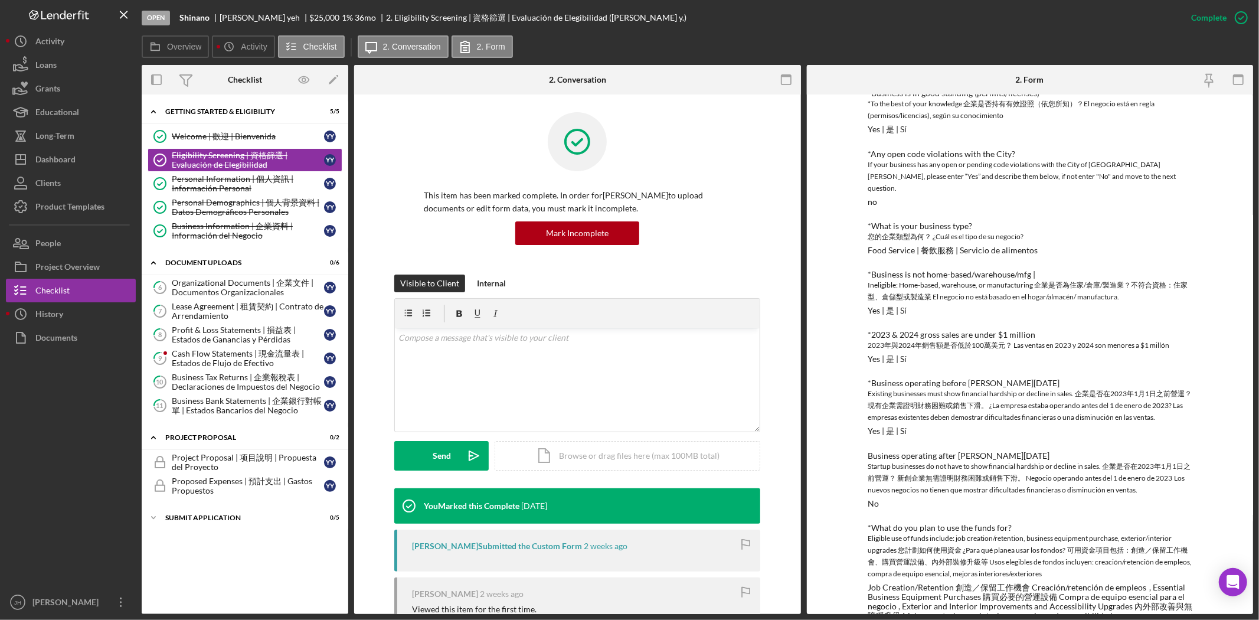
click at [970, 460] on div "Startup businesses do not have to show financial hardship or decline in sales. …" at bounding box center [1030, 477] width 325 height 35
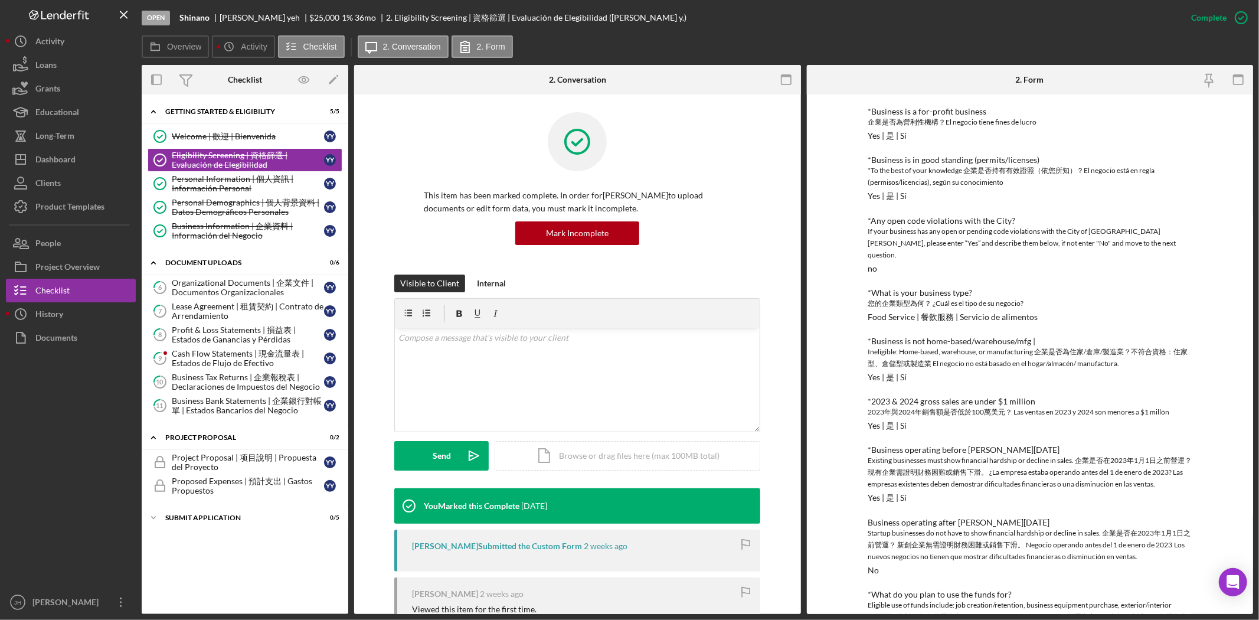
scroll to position [42, 0]
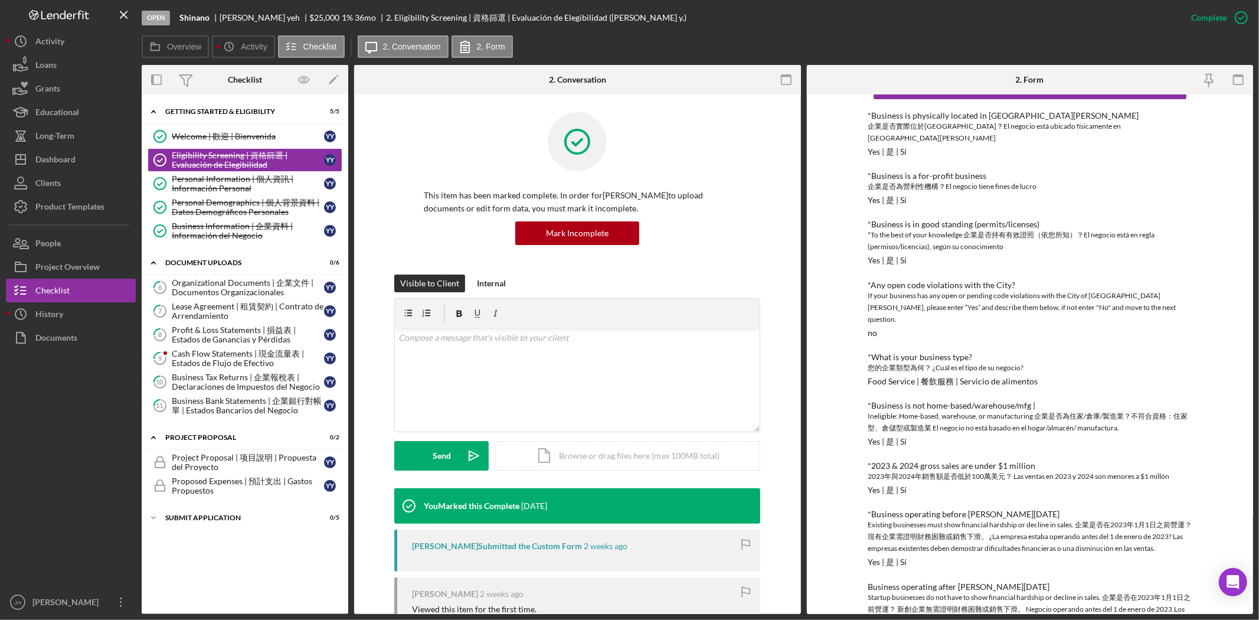
drag, startPoint x: 863, startPoint y: 216, endPoint x: 930, endPoint y: 248, distance: 74.2
click at [930, 248] on div "To edit this form you must mark this item incomplete *Business is physically lo…" at bounding box center [1030, 353] width 447 height 519
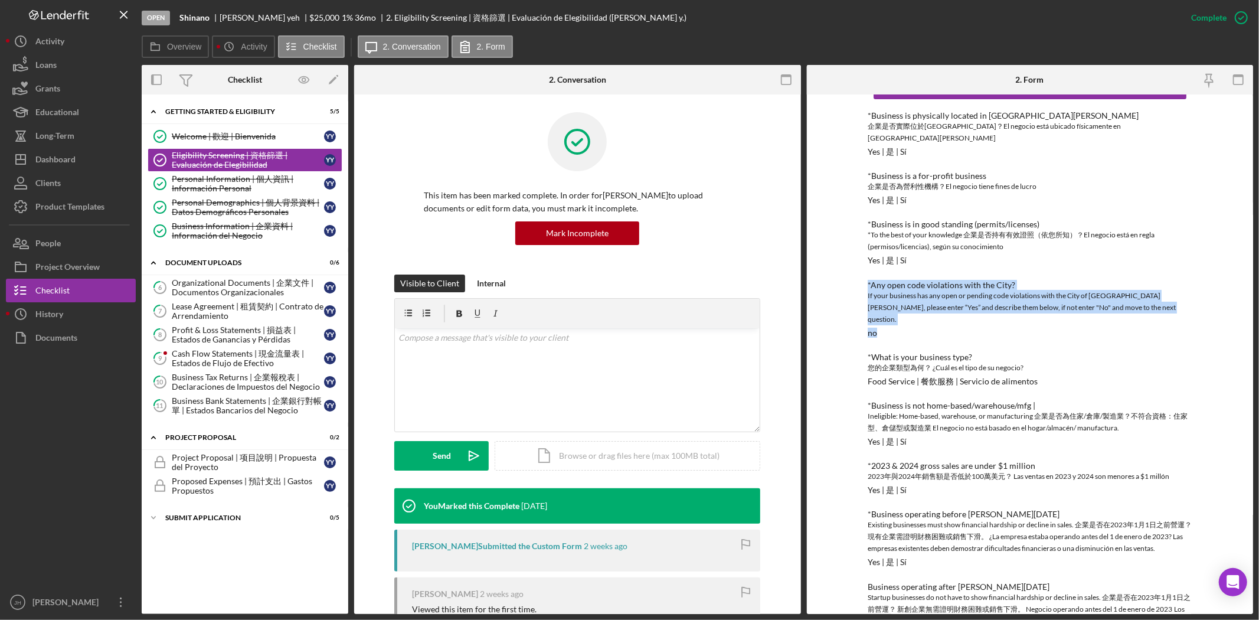
drag, startPoint x: 944, startPoint y: 305, endPoint x: 853, endPoint y: 274, distance: 96.7
click at [853, 274] on div "To edit this form you must mark this item incomplete *Business is physically lo…" at bounding box center [1030, 353] width 447 height 519
drag, startPoint x: 883, startPoint y: 329, endPoint x: 1072, endPoint y: 357, distance: 191.0
click at [1072, 357] on div "To edit this form you must mark this item incomplete *Business is physically lo…" at bounding box center [1030, 353] width 447 height 519
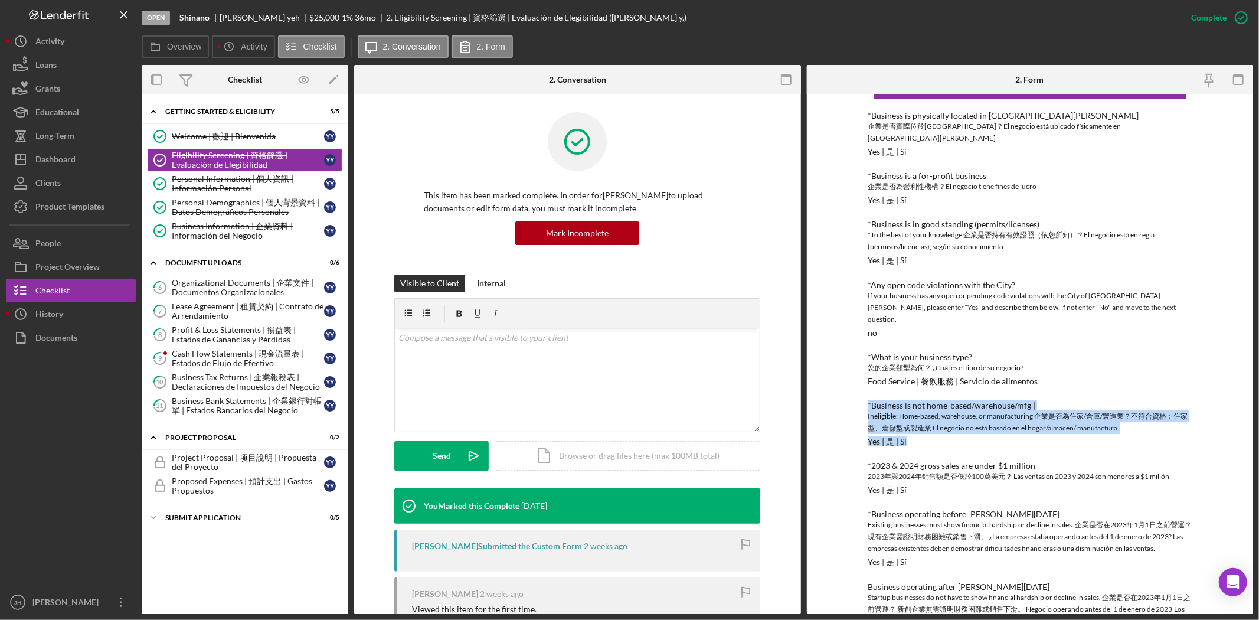
drag, startPoint x: 906, startPoint y: 415, endPoint x: 864, endPoint y: 385, distance: 51.9
click at [864, 385] on div "To edit this form you must mark this item incomplete *Business is physically lo…" at bounding box center [1030, 353] width 447 height 519
click at [903, 437] on div "Yes | 是 | Sí" at bounding box center [887, 441] width 39 height 9
drag, startPoint x: 915, startPoint y: 417, endPoint x: 865, endPoint y: 382, distance: 61.1
click at [868, 401] on div "*Business is not home-based/warehouse/mfg | Ineligible: Home-based, warehouse, …" at bounding box center [1030, 423] width 325 height 45
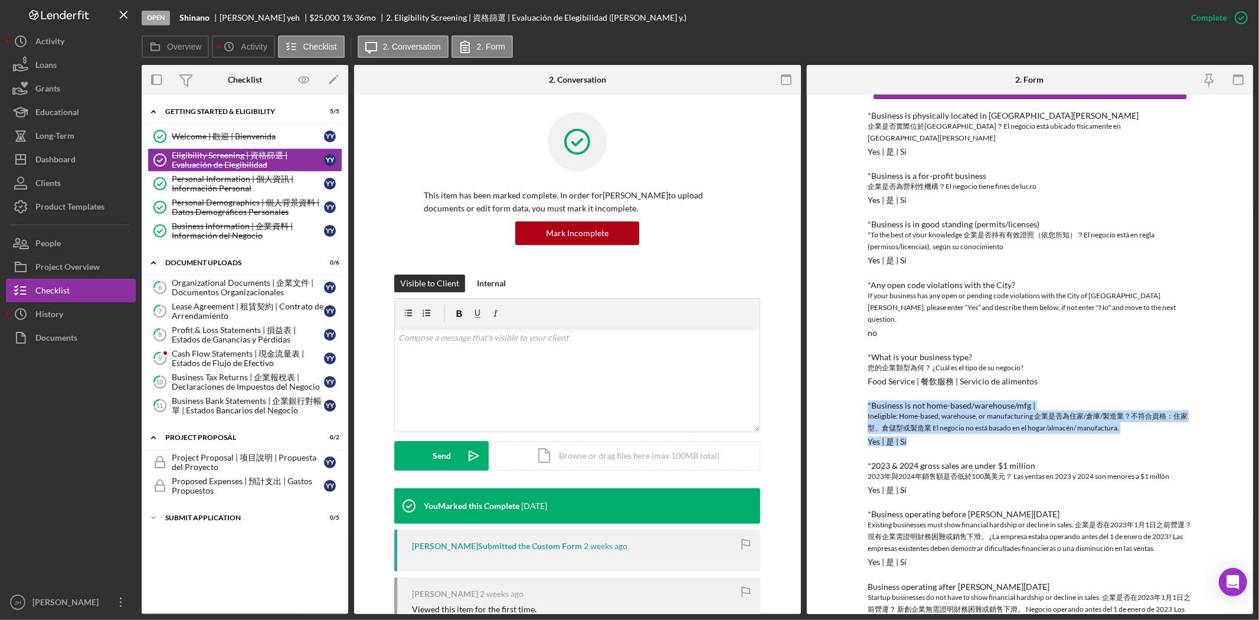
drag, startPoint x: 869, startPoint y: 441, endPoint x: 1175, endPoint y: 450, distance: 305.8
click at [1175, 461] on div "*2023 & 2024 gross sales are under $1 million 2023年與2024年銷售額是否低於100萬美元？ Las ven…" at bounding box center [1030, 478] width 325 height 34
click at [1079, 509] on div "*Business operating before Jan. 1, 2023" at bounding box center [1030, 513] width 325 height 9
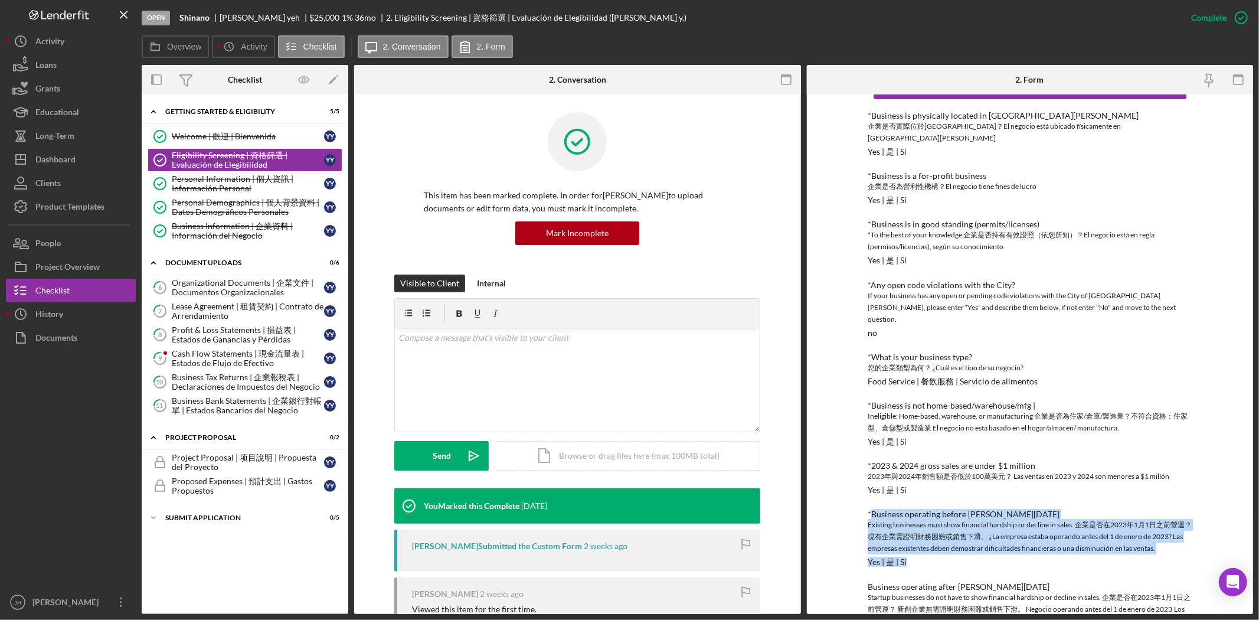
drag, startPoint x: 906, startPoint y: 539, endPoint x: 868, endPoint y: 493, distance: 59.5
click at [868, 509] on div "*Business operating before Jan. 1, 2023 Existing businesses must show financial…" at bounding box center [1030, 537] width 325 height 57
click at [977, 528] on div "Existing businesses must show financial hardship or decline in sales. 企業是否在2023…" at bounding box center [1030, 536] width 325 height 35
drag, startPoint x: 923, startPoint y: 539, endPoint x: 864, endPoint y: 485, distance: 80.2
click at [864, 485] on div "To edit this form you must mark this item incomplete *Business is physically lo…" at bounding box center [1030, 353] width 447 height 519
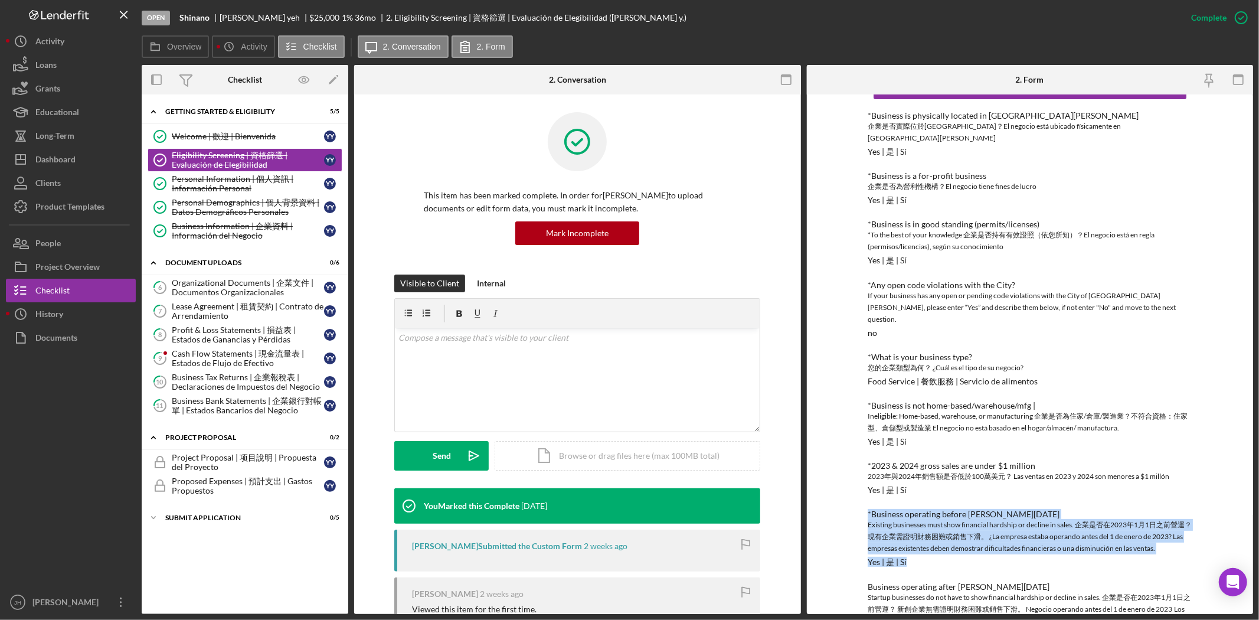
drag, startPoint x: 907, startPoint y: 461, endPoint x: 863, endPoint y: 437, distance: 50.2
click at [863, 437] on div "To edit this form you must mark this item incomplete *Business is physically lo…" at bounding box center [1030, 353] width 447 height 519
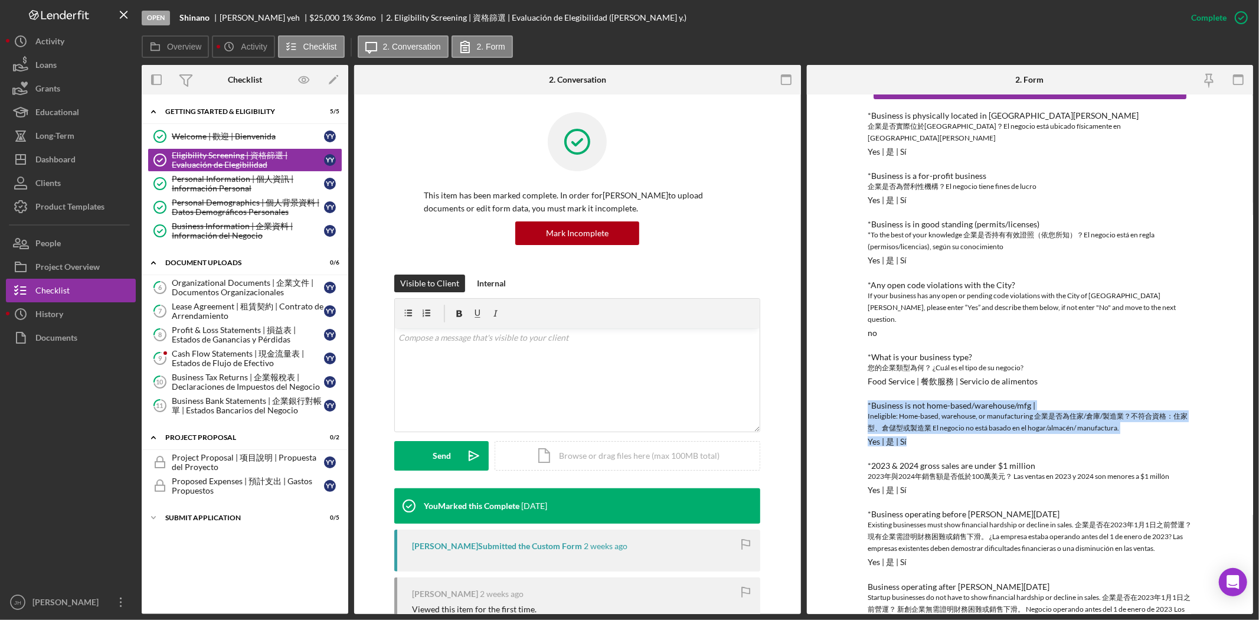
drag, startPoint x: 915, startPoint y: 410, endPoint x: 866, endPoint y: 371, distance: 62.5
click at [868, 371] on div "*Business is physically located in Monterey Park 企業是否實際位於蒙市？El negocio está ubi…" at bounding box center [1030, 431] width 325 height 640
click at [868, 157] on div "*Business is physically located in Monterey Park 企業是否實際位於蒙市？El negocio está ubi…" at bounding box center [1030, 431] width 325 height 640
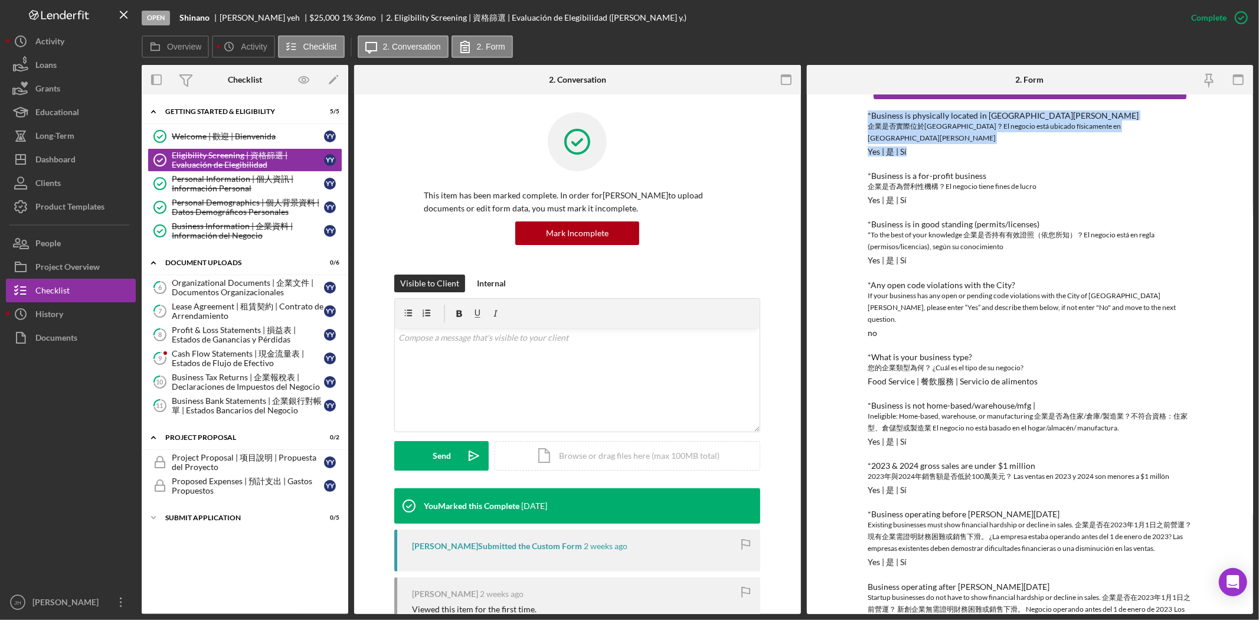
drag, startPoint x: 862, startPoint y: 114, endPoint x: 914, endPoint y: 139, distance: 57.5
click at [914, 139] on div "To edit this form you must mark this item incomplete *Business is physically lo…" at bounding box center [1030, 353] width 447 height 519
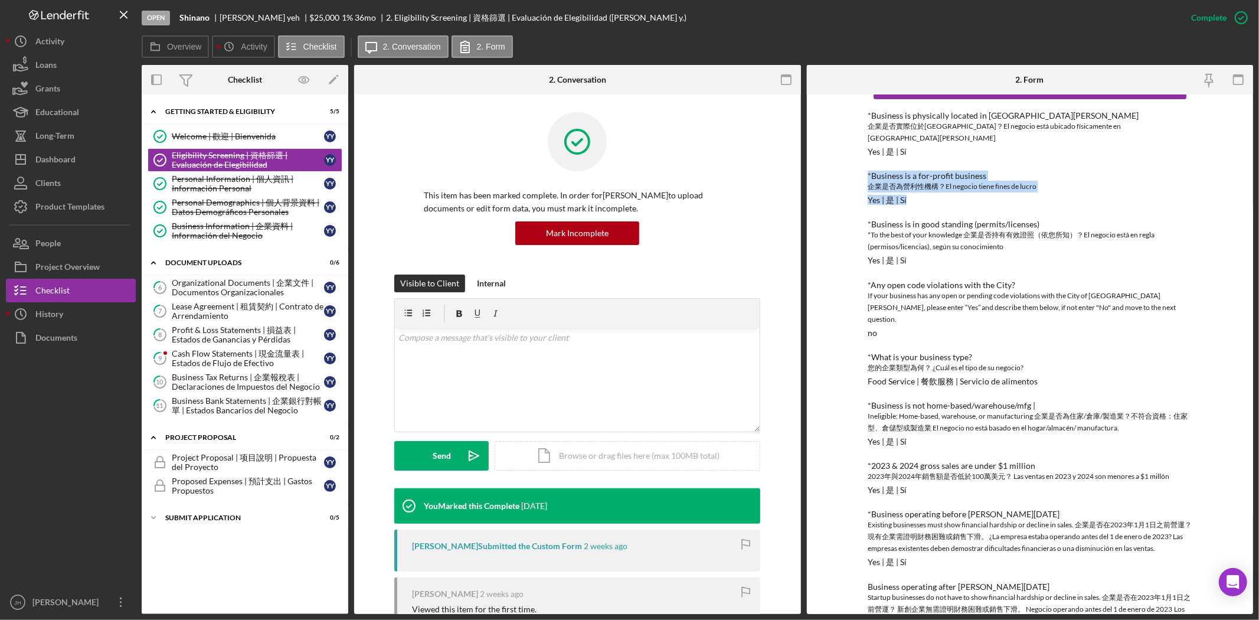
drag, startPoint x: 934, startPoint y: 192, endPoint x: 848, endPoint y: 161, distance: 91.1
click at [848, 161] on div "To edit this form you must mark this item incomplete *Business is physically lo…" at bounding box center [1030, 353] width 447 height 519
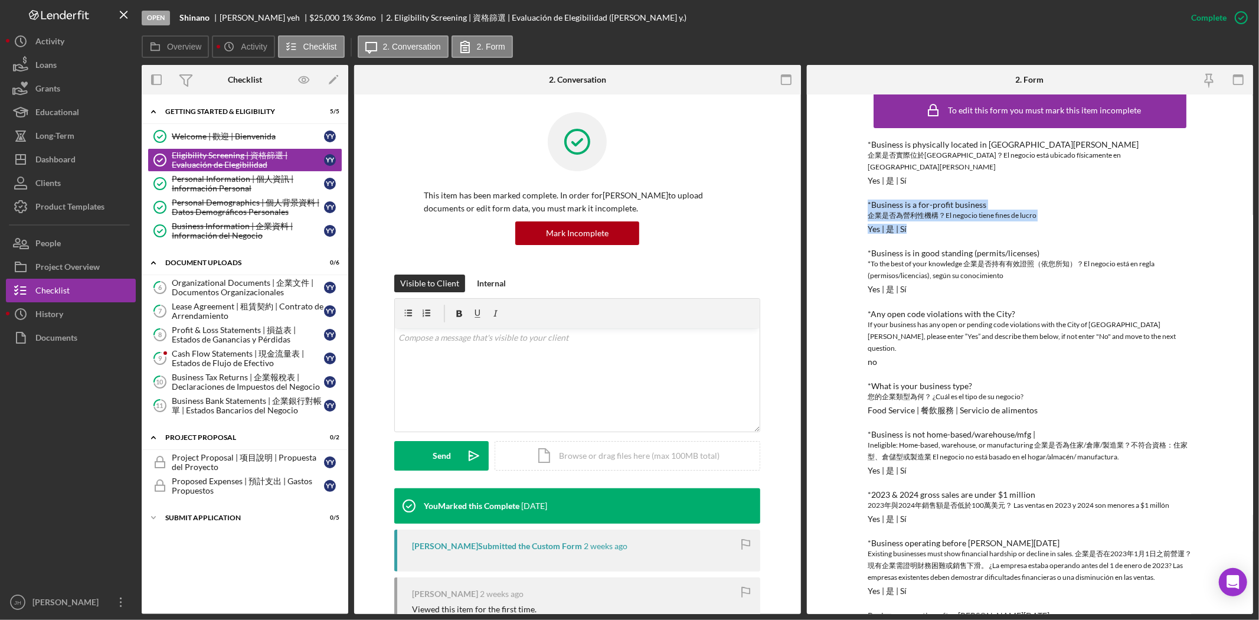
scroll to position [0, 0]
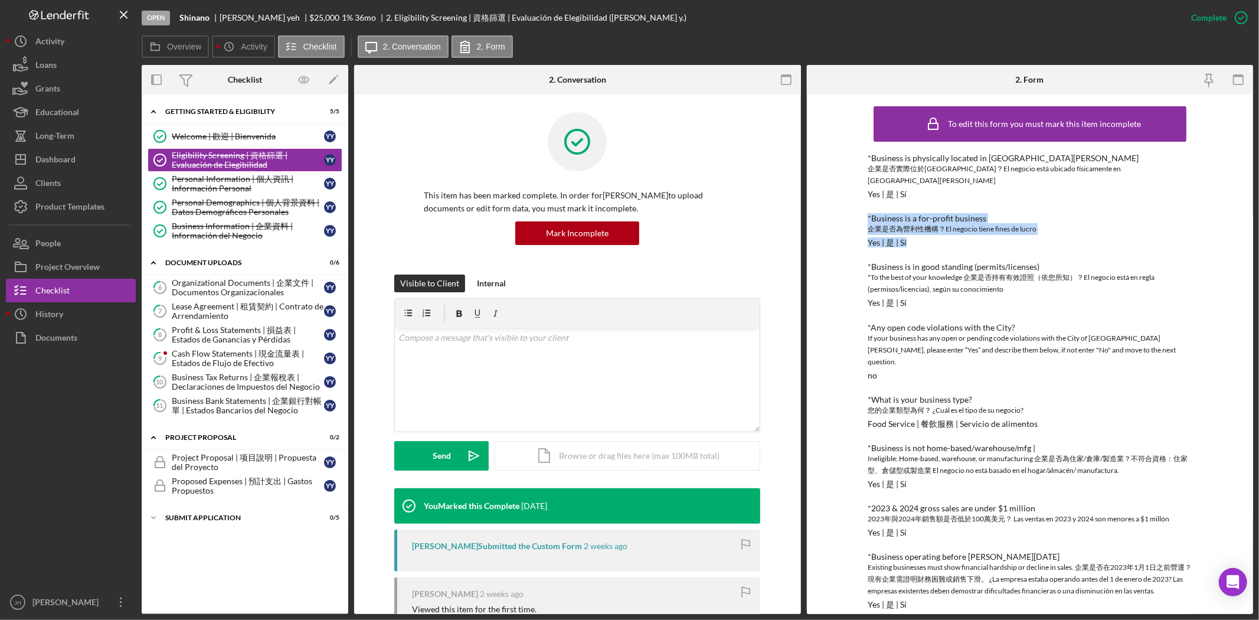
drag, startPoint x: 866, startPoint y: 254, endPoint x: 927, endPoint y: 293, distance: 72.2
click at [927, 293] on div "*Business is in good standing (permits/licenses) *To the best of your knowledge…" at bounding box center [1030, 284] width 325 height 45
